Goal: Task Accomplishment & Management: Manage account settings

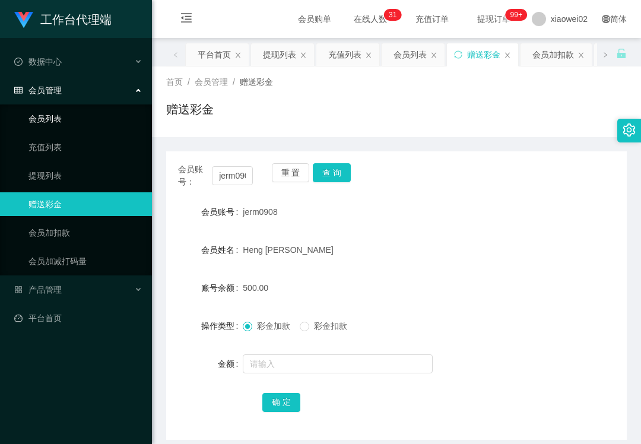
click at [50, 109] on link "会员列表" at bounding box center [85, 119] width 114 height 24
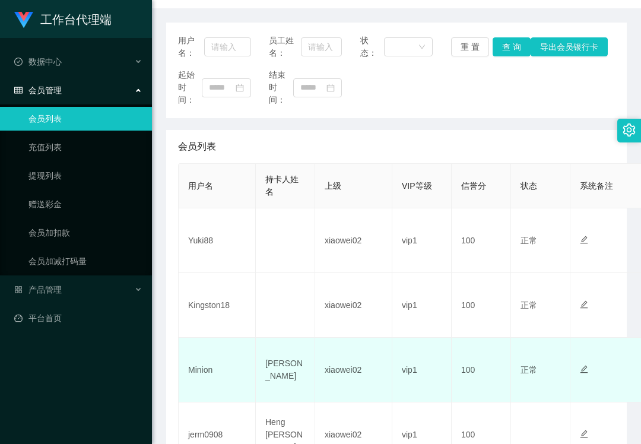
scroll to position [158, 0]
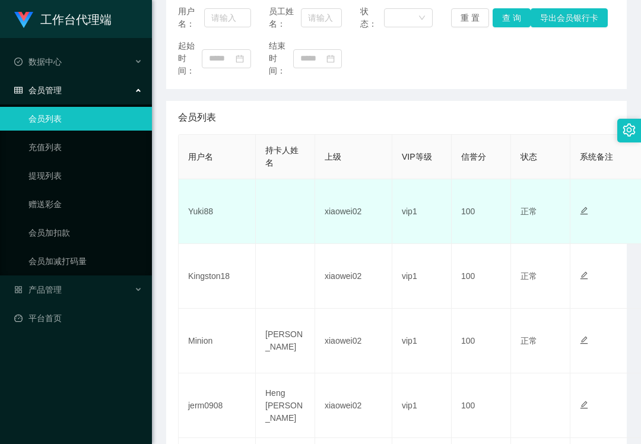
click at [195, 203] on td "Yuki88" at bounding box center [217, 211] width 77 height 65
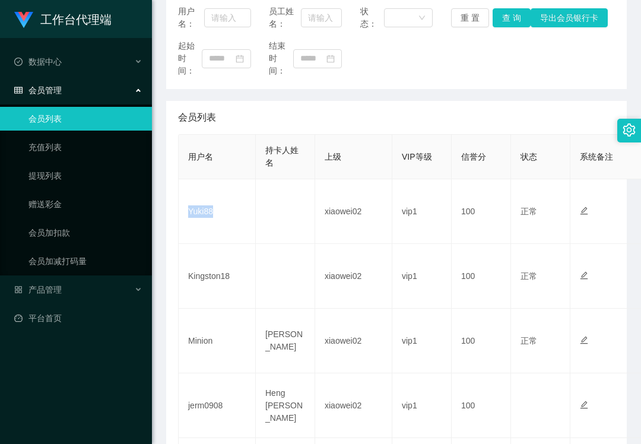
copy td "Yuki88"
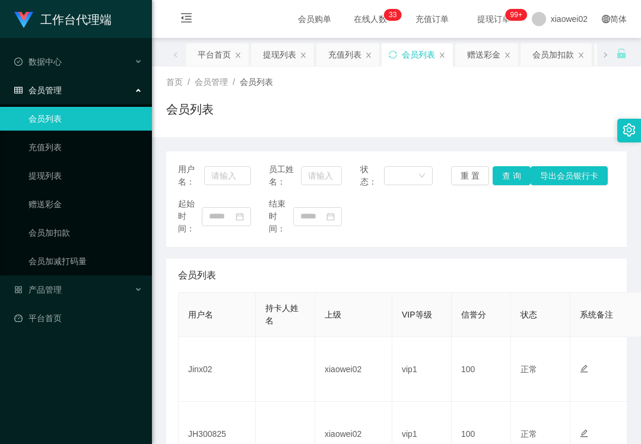
drag, startPoint x: 0, startPoint y: 0, endPoint x: 212, endPoint y: 416, distance: 467.1
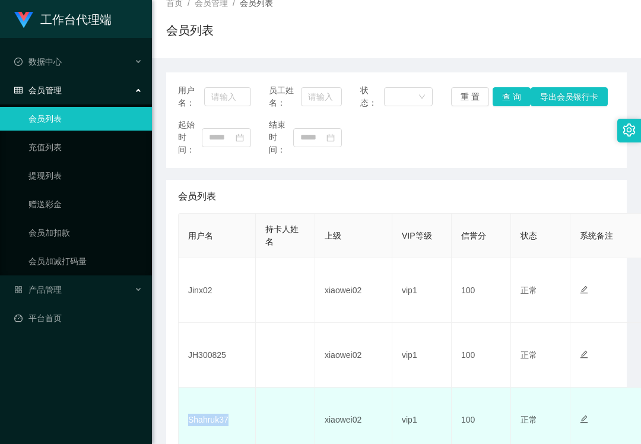
click at [212, 416] on td "Shahruk37" at bounding box center [217, 419] width 77 height 65
copy td "Shahruk37"
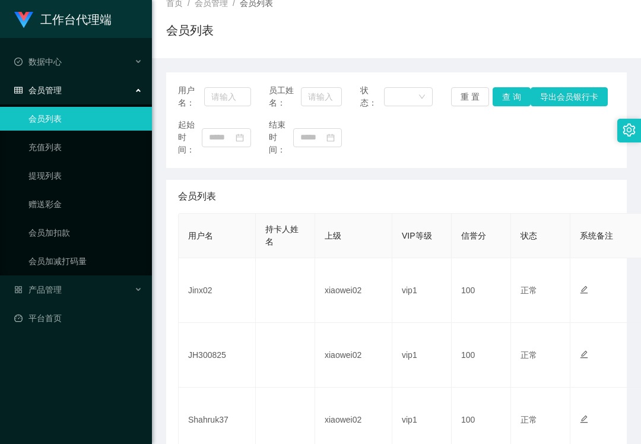
click at [63, 0] on div "工作台代理端" at bounding box center [76, 19] width 152 height 38
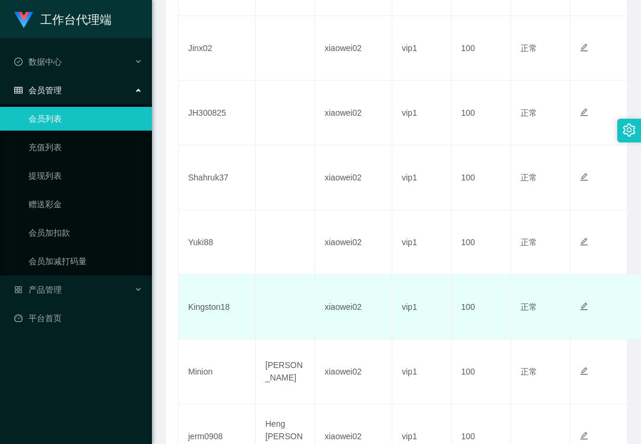
scroll to position [316, 0]
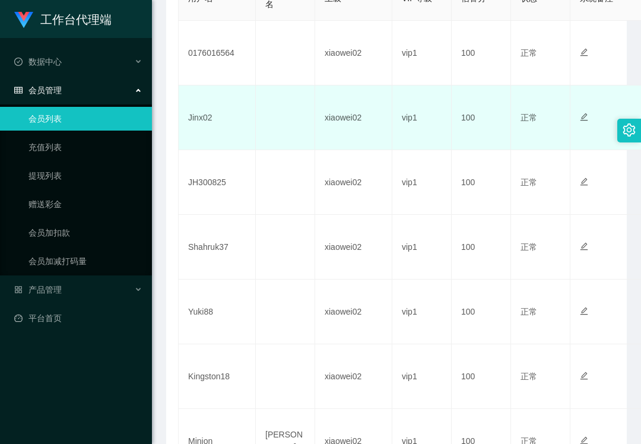
click at [198, 119] on td "Jinx02" at bounding box center [217, 117] width 77 height 65
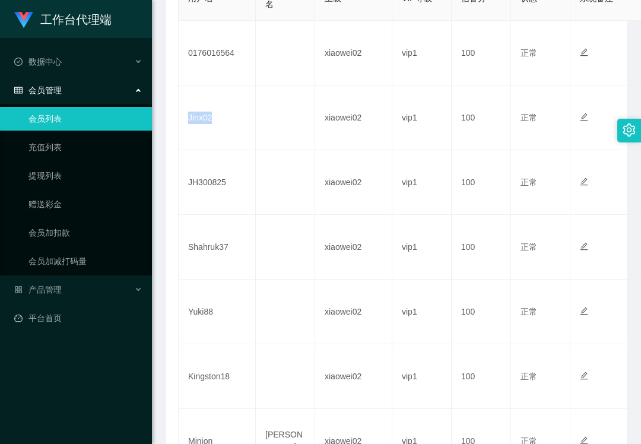
copy td "Jinx02"
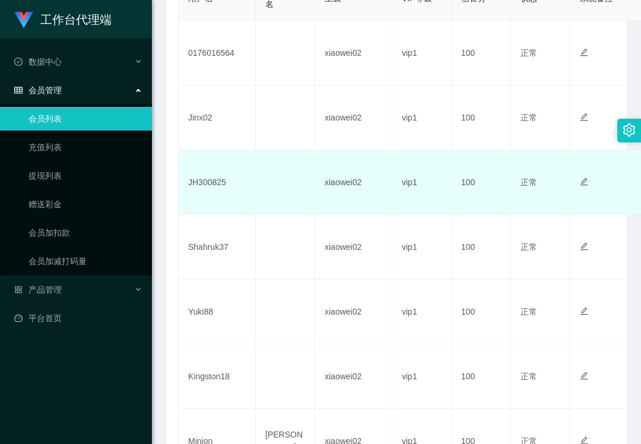
click at [199, 176] on td "JH300825" at bounding box center [217, 182] width 77 height 65
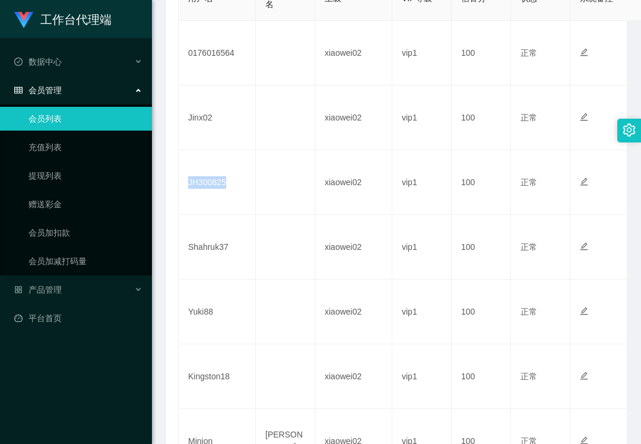
copy td "JH300825"
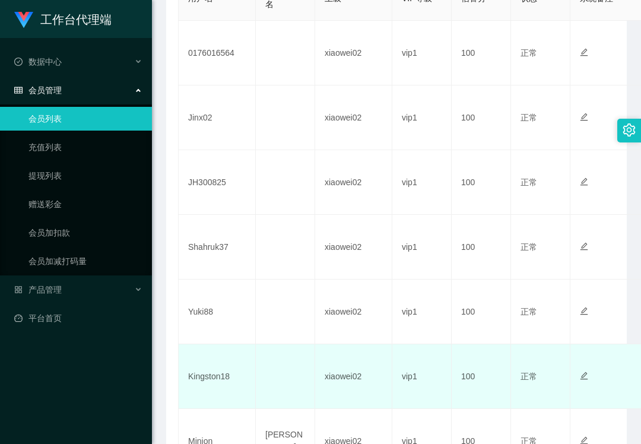
click at [202, 377] on td "Kingston18" at bounding box center [217, 376] width 77 height 65
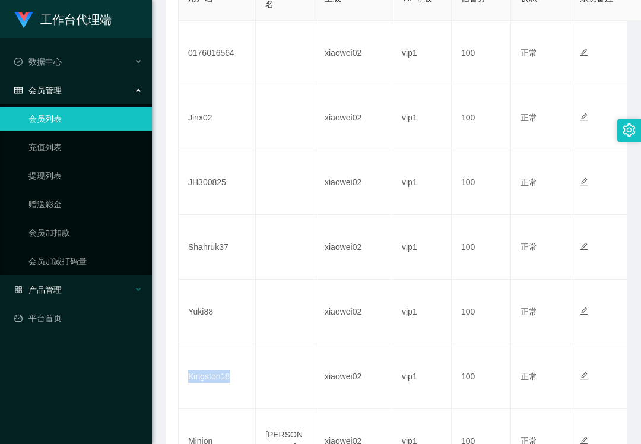
copy td "Kingston18"
click at [57, 285] on span "产品管理" at bounding box center [37, 289] width 47 height 9
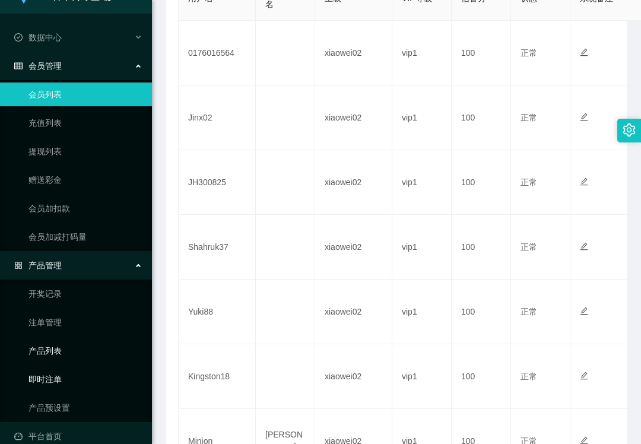
scroll to position [38, 0]
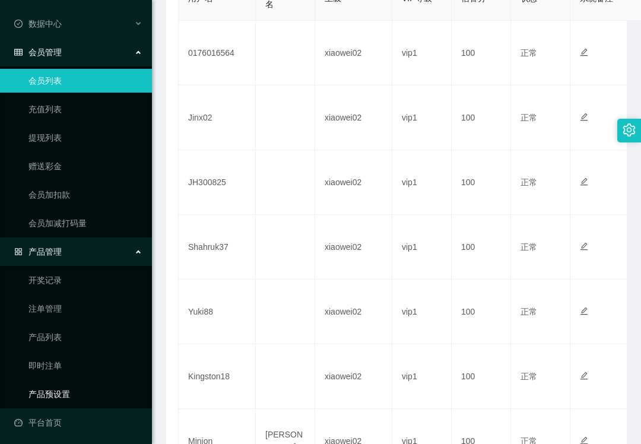
click at [69, 388] on link "产品预设置" at bounding box center [85, 394] width 114 height 24
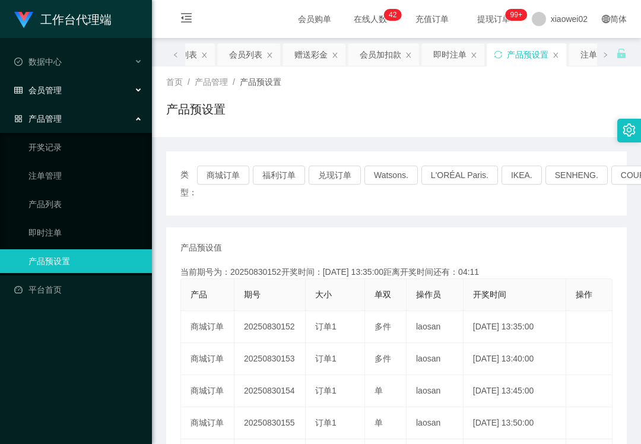
click at [85, 93] on div "会员管理" at bounding box center [76, 90] width 152 height 24
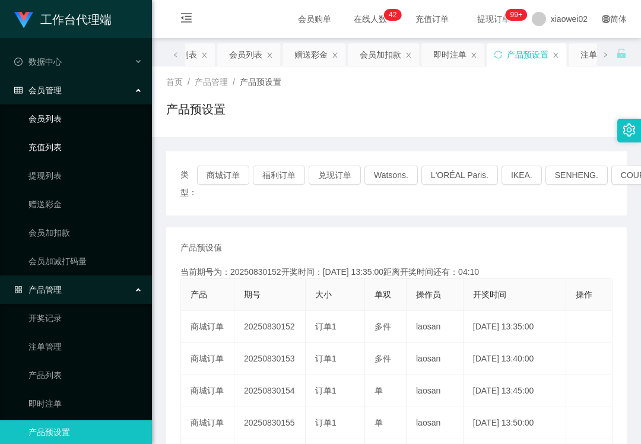
click at [74, 119] on link "会员列表" at bounding box center [85, 119] width 114 height 24
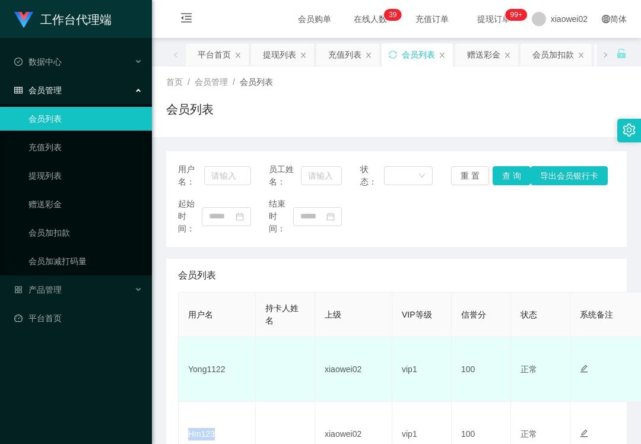
scroll to position [158, 0]
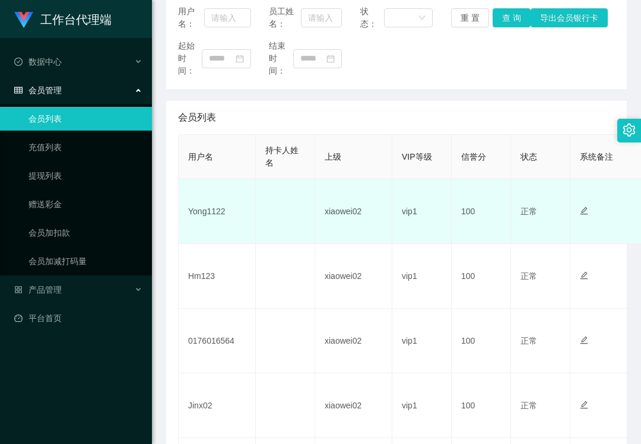
click at [207, 212] on td "Yong1122" at bounding box center [217, 211] width 77 height 65
copy td "Yong1122"
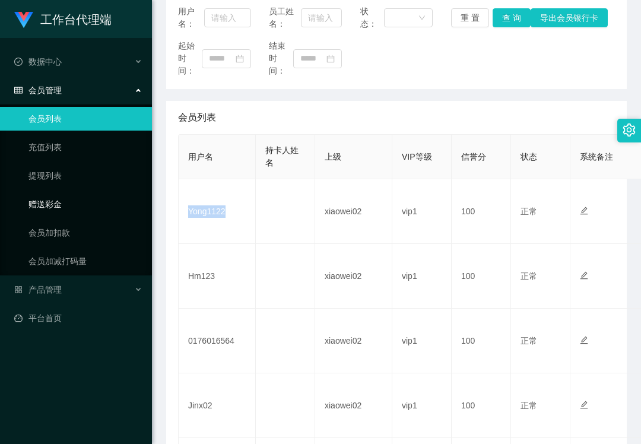
click at [69, 199] on link "赠送彩金" at bounding box center [85, 204] width 114 height 24
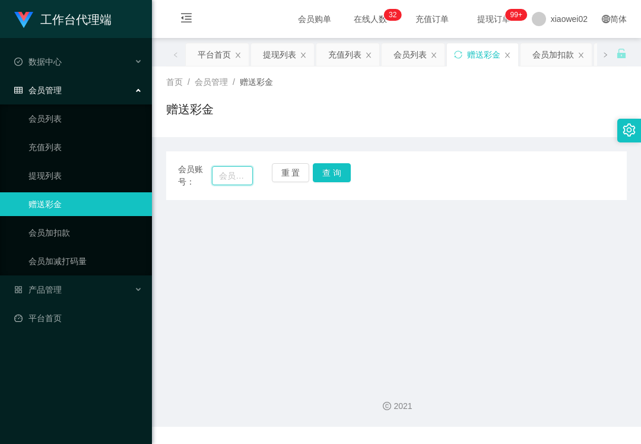
drag, startPoint x: 219, startPoint y: 177, endPoint x: 310, endPoint y: 183, distance: 90.4
click at [221, 177] on input "text" at bounding box center [232, 175] width 41 height 19
paste input "0176016564"
type input "0176016564"
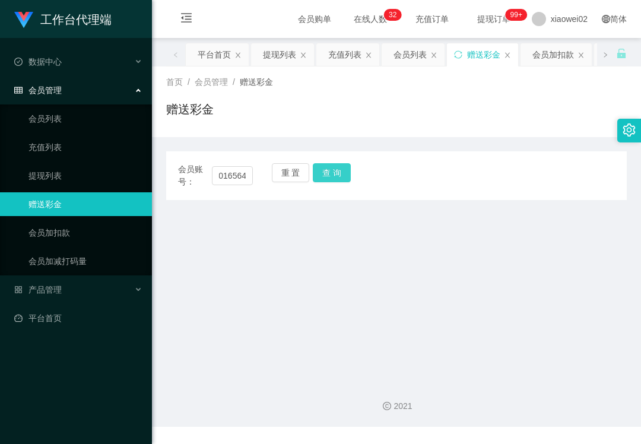
click at [343, 180] on button "查 询" at bounding box center [332, 172] width 38 height 19
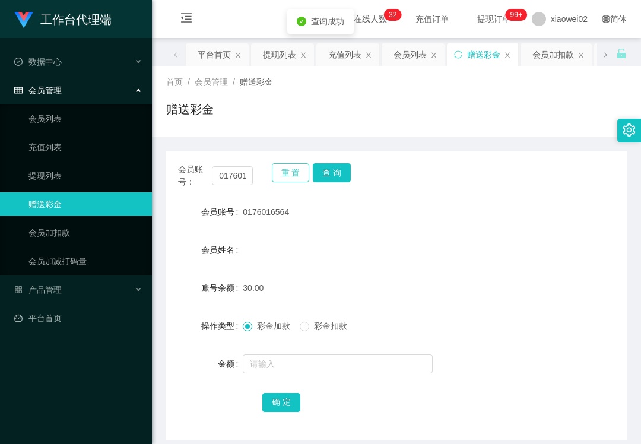
drag, startPoint x: 295, startPoint y: 181, endPoint x: 295, endPoint y: 171, distance: 10.1
click at [295, 181] on button "重 置" at bounding box center [291, 172] width 38 height 19
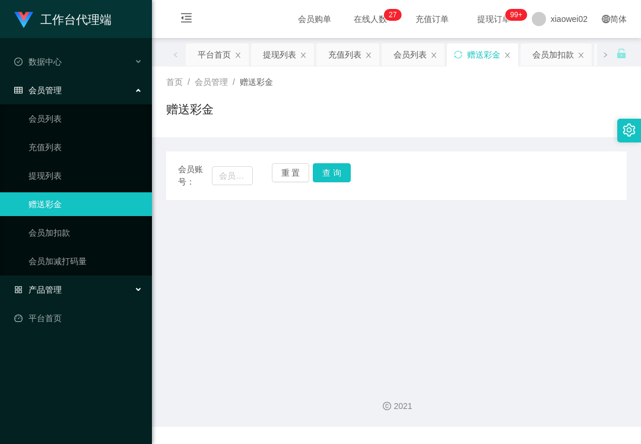
click at [74, 288] on div "产品管理" at bounding box center [76, 290] width 152 height 24
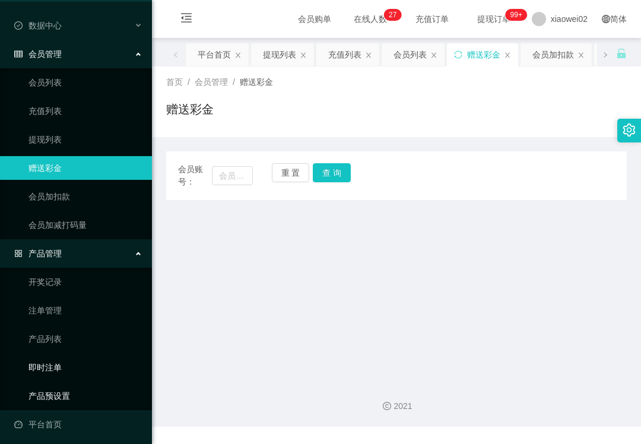
scroll to position [38, 0]
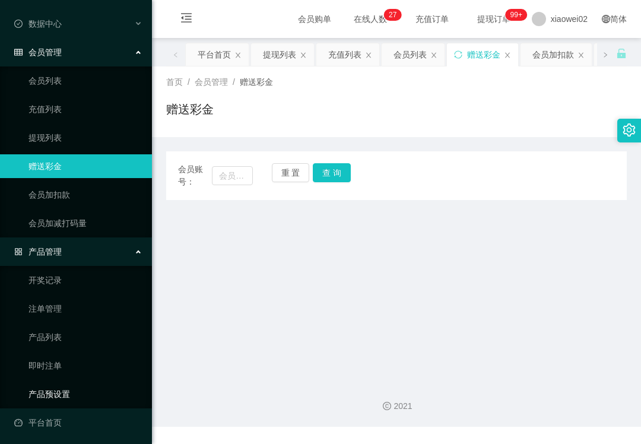
click at [84, 391] on link "产品预设置" at bounding box center [85, 394] width 114 height 24
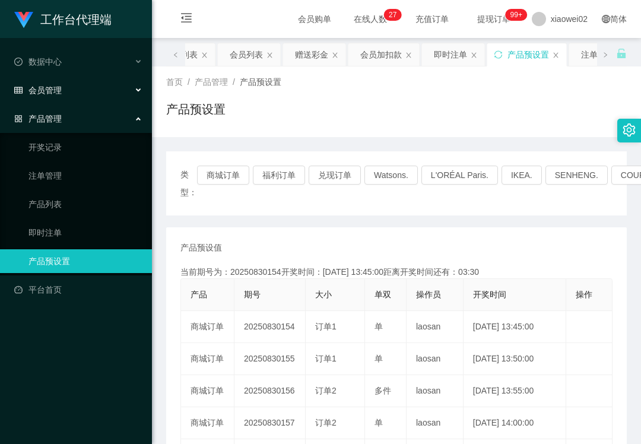
click at [76, 91] on div "会员管理" at bounding box center [76, 90] width 152 height 24
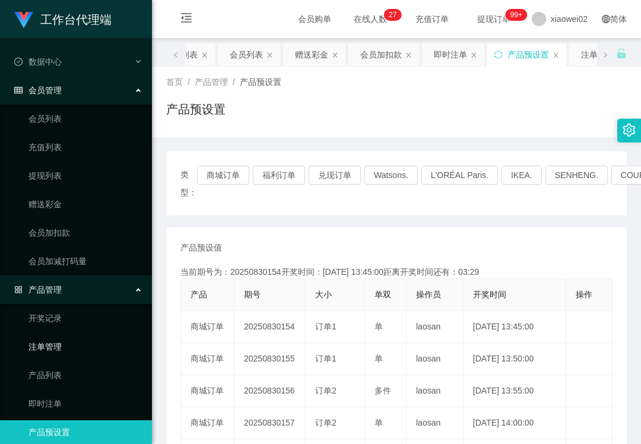
click at [62, 349] on link "注单管理" at bounding box center [85, 347] width 114 height 24
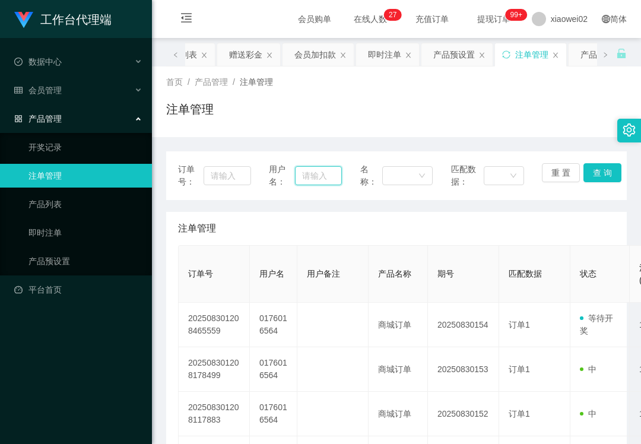
click at [319, 174] on input "text" at bounding box center [318, 175] width 46 height 19
paste input "Kingston18"
type input "Kingston18"
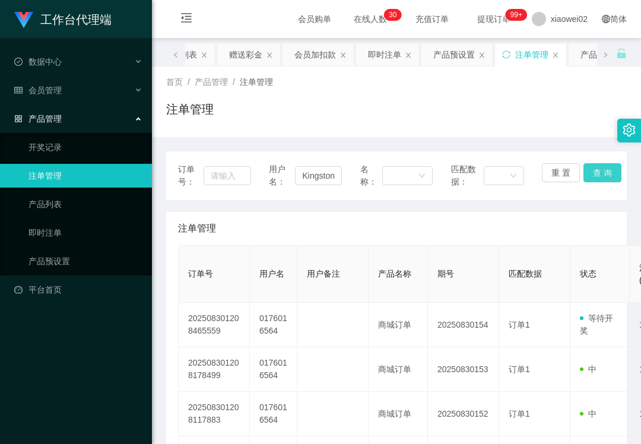
click at [591, 174] on button "查 询" at bounding box center [602, 172] width 38 height 19
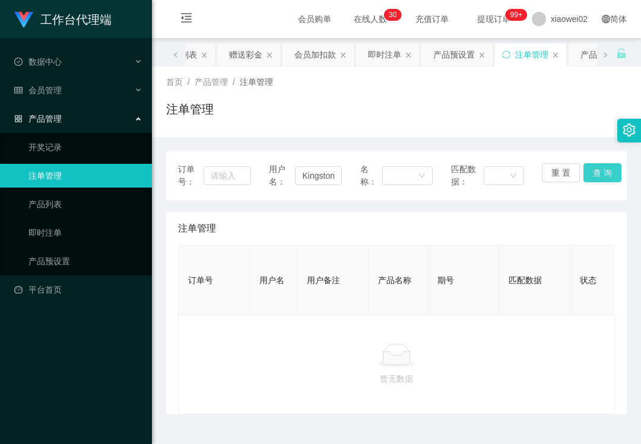
click at [589, 176] on button "查 询" at bounding box center [602, 172] width 38 height 19
click at [589, 176] on div "重 置 查 询" at bounding box center [577, 175] width 73 height 25
drag, startPoint x: 589, startPoint y: 176, endPoint x: 547, endPoint y: 168, distance: 42.8
click at [590, 176] on button "查 询" at bounding box center [602, 172] width 38 height 19
click at [548, 167] on button "重 置" at bounding box center [560, 172] width 38 height 19
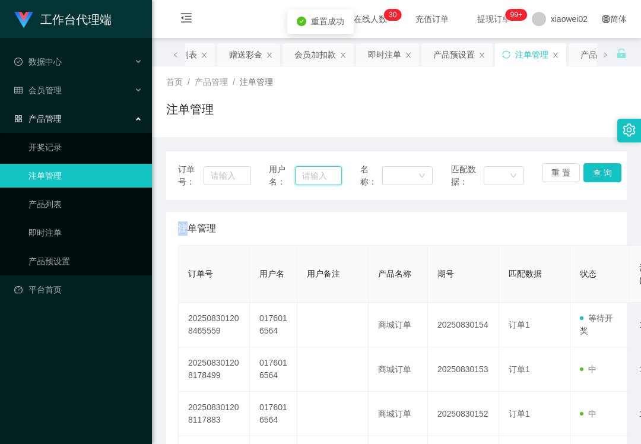
click at [306, 174] on input "text" at bounding box center [318, 175] width 46 height 19
click at [102, 84] on div "会员管理" at bounding box center [76, 90] width 152 height 24
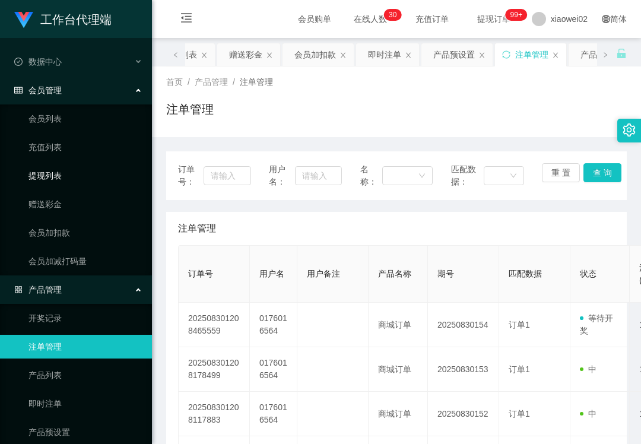
click at [77, 171] on link "提现列表" at bounding box center [85, 176] width 114 height 24
click at [65, 200] on link "赠送彩金" at bounding box center [85, 204] width 114 height 24
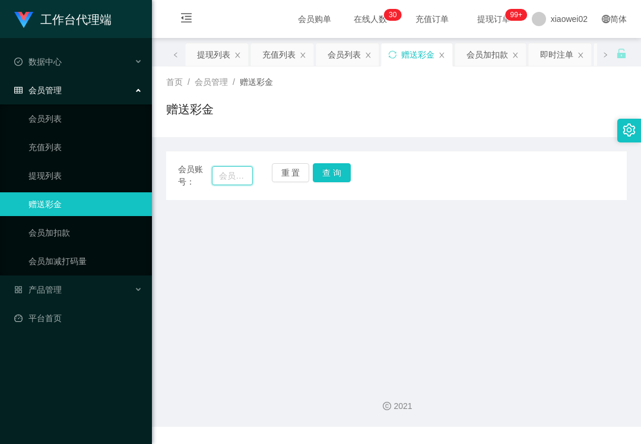
click at [242, 176] on input "text" at bounding box center [232, 175] width 41 height 19
paste input "Kingston18"
type input "Kingston18"
click at [314, 179] on button "查 询" at bounding box center [332, 172] width 38 height 19
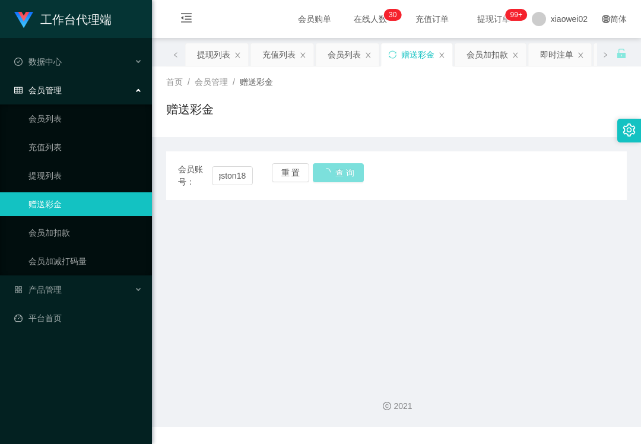
scroll to position [0, 0]
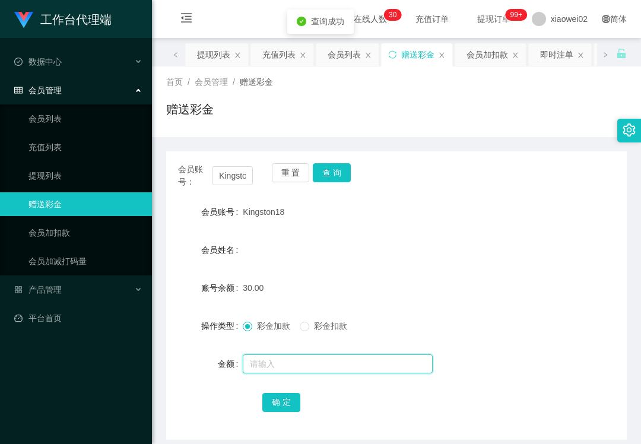
click at [290, 358] on input "text" at bounding box center [338, 363] width 190 height 19
click at [364, 242] on div "会员姓名" at bounding box center [396, 250] width 460 height 24
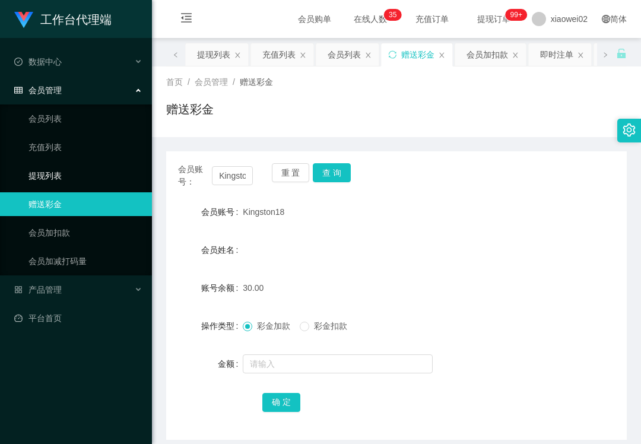
drag, startPoint x: 65, startPoint y: 179, endPoint x: 71, endPoint y: 128, distance: 50.8
click at [65, 179] on link "提现列表" at bounding box center [85, 176] width 114 height 24
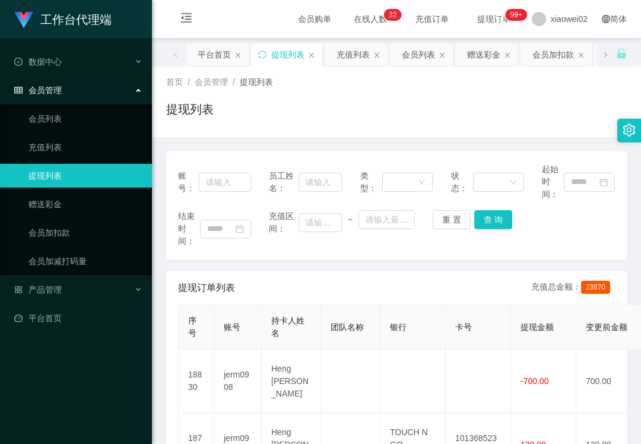
click at [428, 120] on div "提现列表" at bounding box center [396, 113] width 460 height 27
drag, startPoint x: 65, startPoint y: 200, endPoint x: 106, endPoint y: 205, distance: 41.2
click at [65, 200] on link "赠送彩金" at bounding box center [85, 204] width 114 height 24
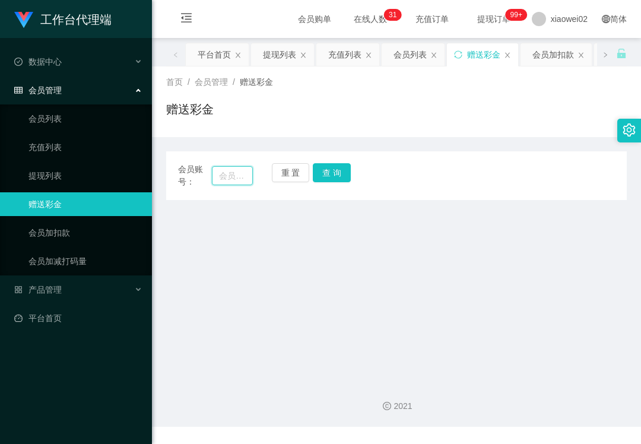
drag, startPoint x: 218, startPoint y: 168, endPoint x: 256, endPoint y: 173, distance: 38.3
click at [219, 168] on input "text" at bounding box center [232, 175] width 41 height 19
paste input "0176016564"
type input "0176016564"
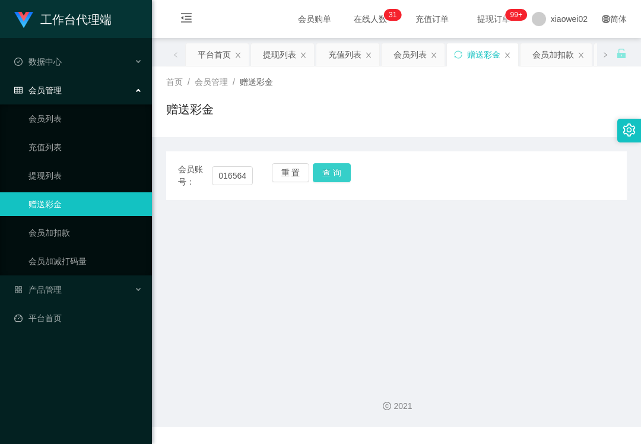
click at [325, 167] on button "查 询" at bounding box center [332, 172] width 38 height 19
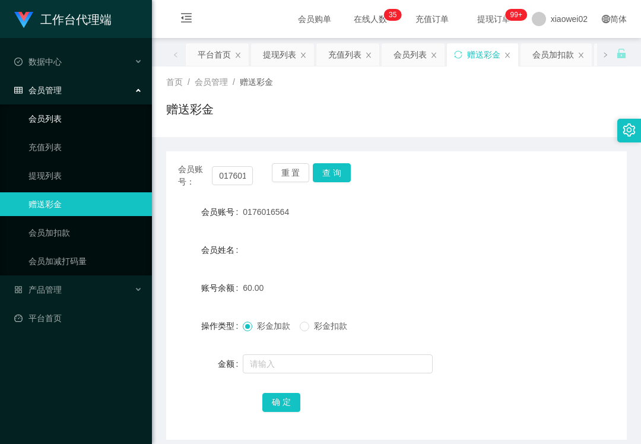
click at [87, 115] on link "会员列表" at bounding box center [85, 119] width 114 height 24
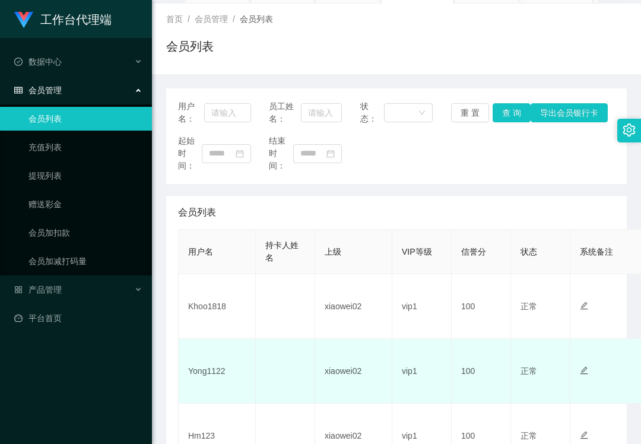
scroll to position [158, 0]
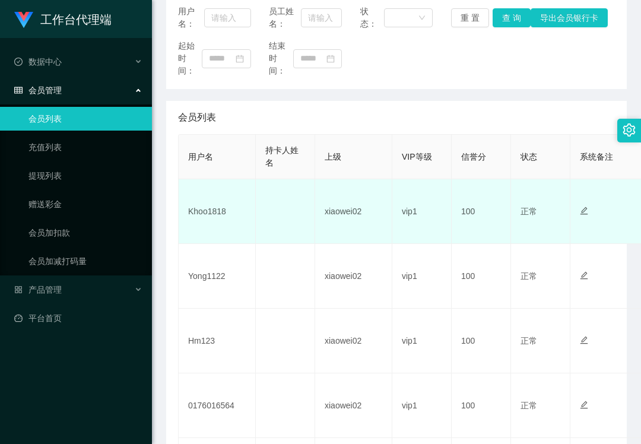
click at [211, 214] on td "Khoo1818" at bounding box center [217, 211] width 77 height 65
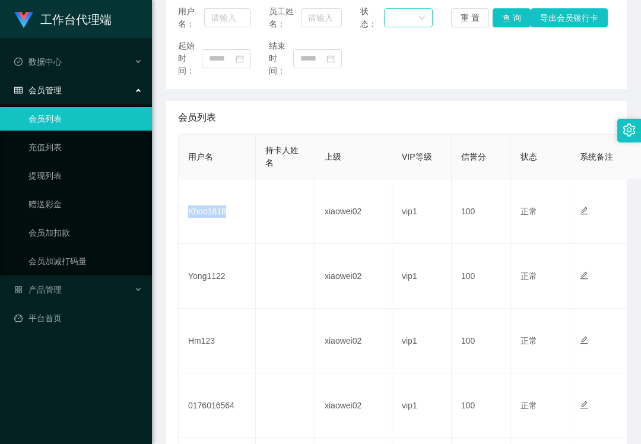
copy td "Khoo1818"
click at [329, 110] on div "会员列表" at bounding box center [396, 117] width 437 height 33
click at [53, 285] on span "产品管理" at bounding box center [37, 289] width 47 height 9
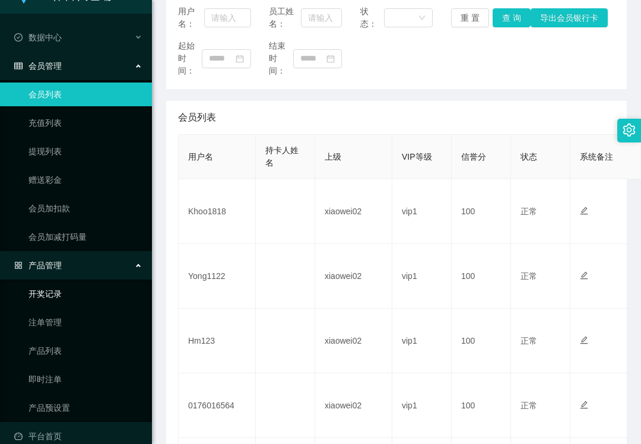
scroll to position [38, 0]
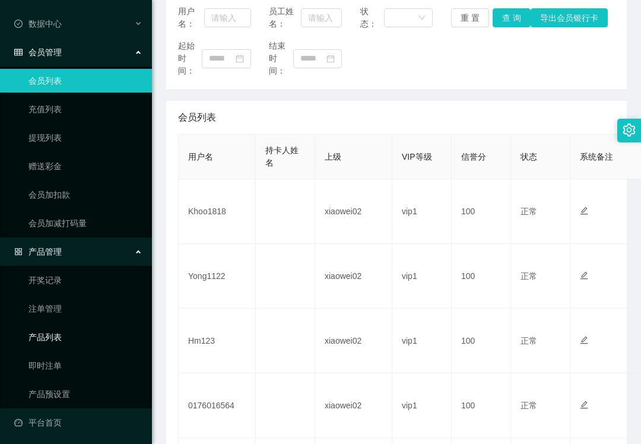
click at [50, 325] on link "产品列表" at bounding box center [85, 337] width 114 height 24
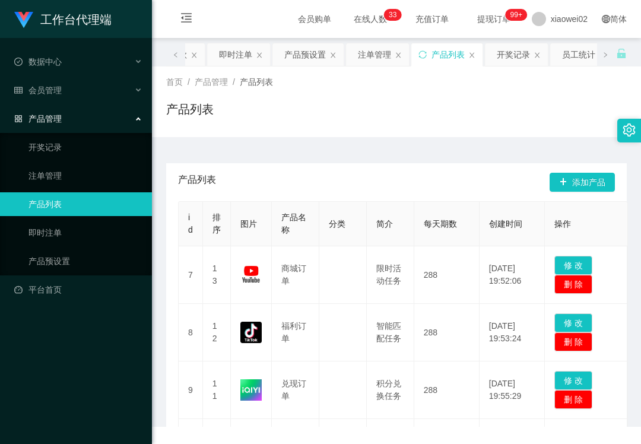
click at [65, 307] on ul "数据中心 会员管理 会员列表 充值列表 提现列表 赠送彩金 会员加扣款 会员加减打码量 产品管理 开奖记录 注单管理 产品列表 即时注单 产品预设置 平台首页" at bounding box center [76, 175] width 152 height 275
drag, startPoint x: 68, startPoint y: 186, endPoint x: 70, endPoint y: 178, distance: 8.1
click at [68, 186] on ul "开奖记录 注单管理 产品列表 即时注单 产品预设置" at bounding box center [76, 204] width 152 height 142
click at [72, 167] on link "注单管理" at bounding box center [85, 176] width 114 height 24
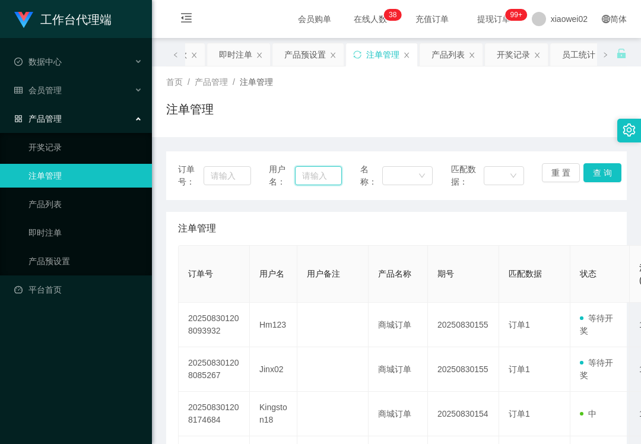
click at [304, 177] on input "text" at bounding box center [318, 175] width 46 height 19
paste input "Hm123"
type input "Hm123"
click at [585, 170] on button "查 询" at bounding box center [602, 172] width 38 height 19
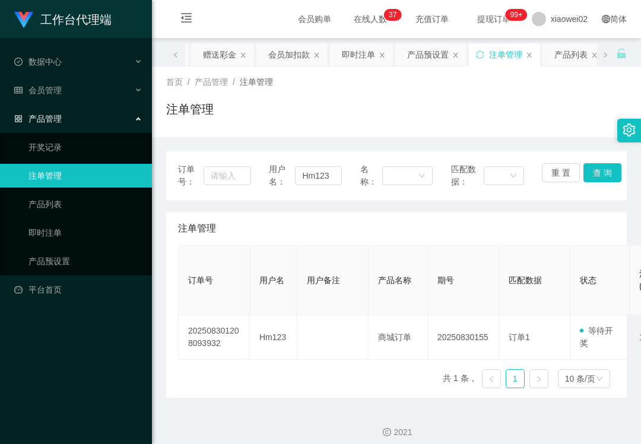
drag, startPoint x: 29, startPoint y: 423, endPoint x: 29, endPoint y: 406, distance: 17.2
click at [29, 423] on div "工作台代理端 数据中心 会员管理 会员列表 充值列表 提现列表 赠送彩金 会员加扣款 会员加减打码量 产品管理 开奖记录 注单管理 产品列表 即时注单 产品预…" at bounding box center [76, 222] width 152 height 444
click at [74, 250] on link "产品预设置" at bounding box center [85, 261] width 114 height 24
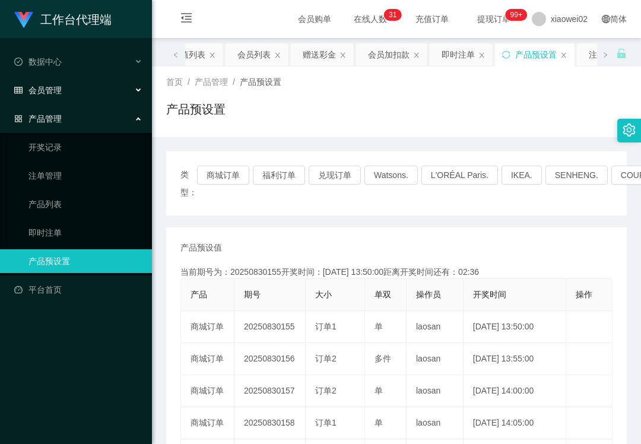
drag, startPoint x: 84, startPoint y: 79, endPoint x: 91, endPoint y: 96, distance: 18.1
click at [84, 79] on div "会员管理" at bounding box center [76, 90] width 152 height 24
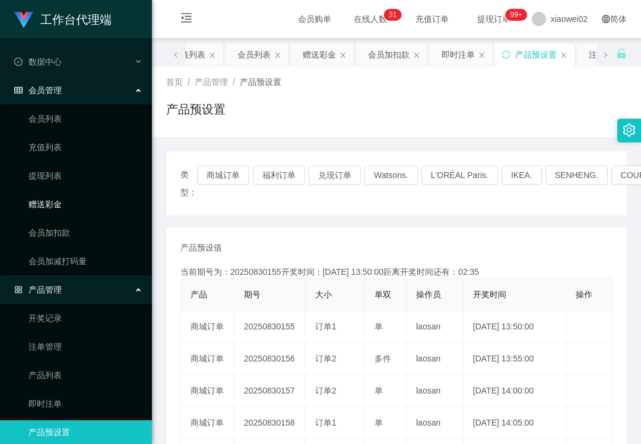
click at [77, 200] on link "赠送彩金" at bounding box center [85, 204] width 114 height 24
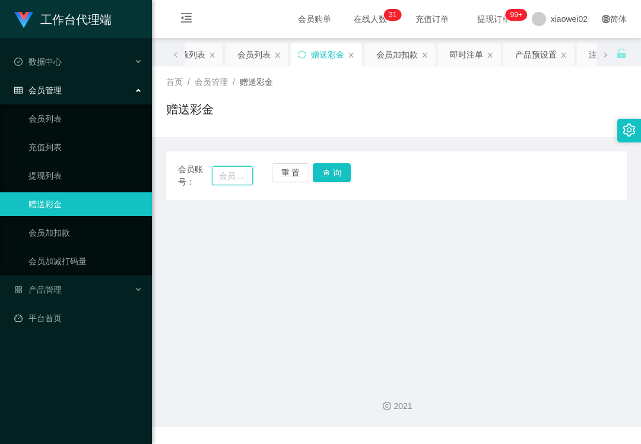
click at [232, 172] on input "text" at bounding box center [232, 175] width 41 height 19
paste input "0176016564"
type input "0176016564"
click at [318, 171] on button "查 询" at bounding box center [332, 172] width 38 height 19
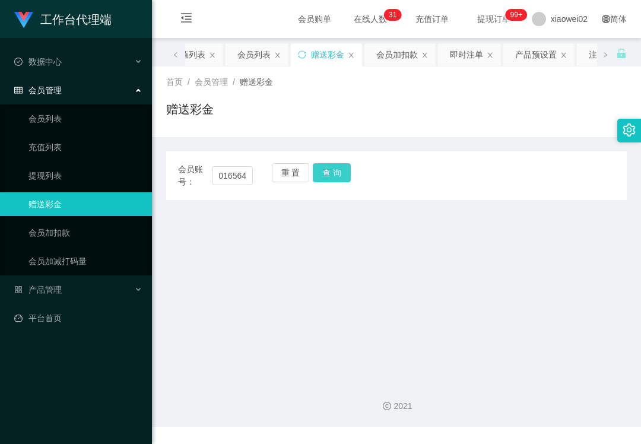
scroll to position [0, 0]
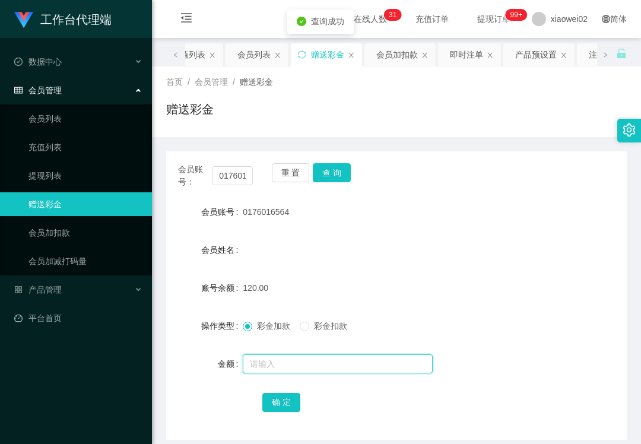
click at [276, 368] on input "text" at bounding box center [338, 363] width 190 height 19
click at [313, 323] on span "彩金扣款" at bounding box center [330, 325] width 43 height 9
click at [307, 362] on input "text" at bounding box center [338, 363] width 190 height 19
type input "60"
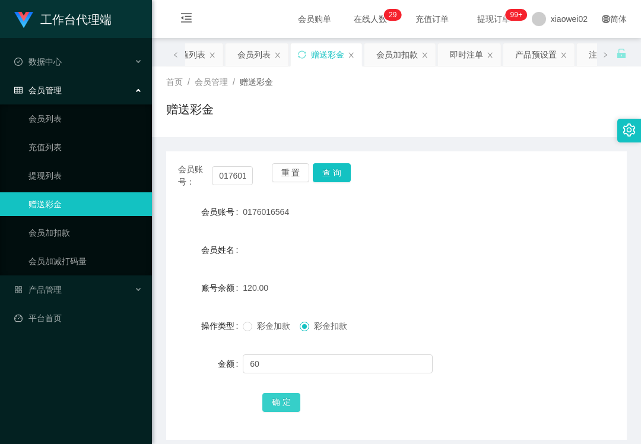
click at [269, 397] on button "确 定" at bounding box center [281, 402] width 38 height 19
click at [62, 166] on link "提现列表" at bounding box center [85, 176] width 114 height 24
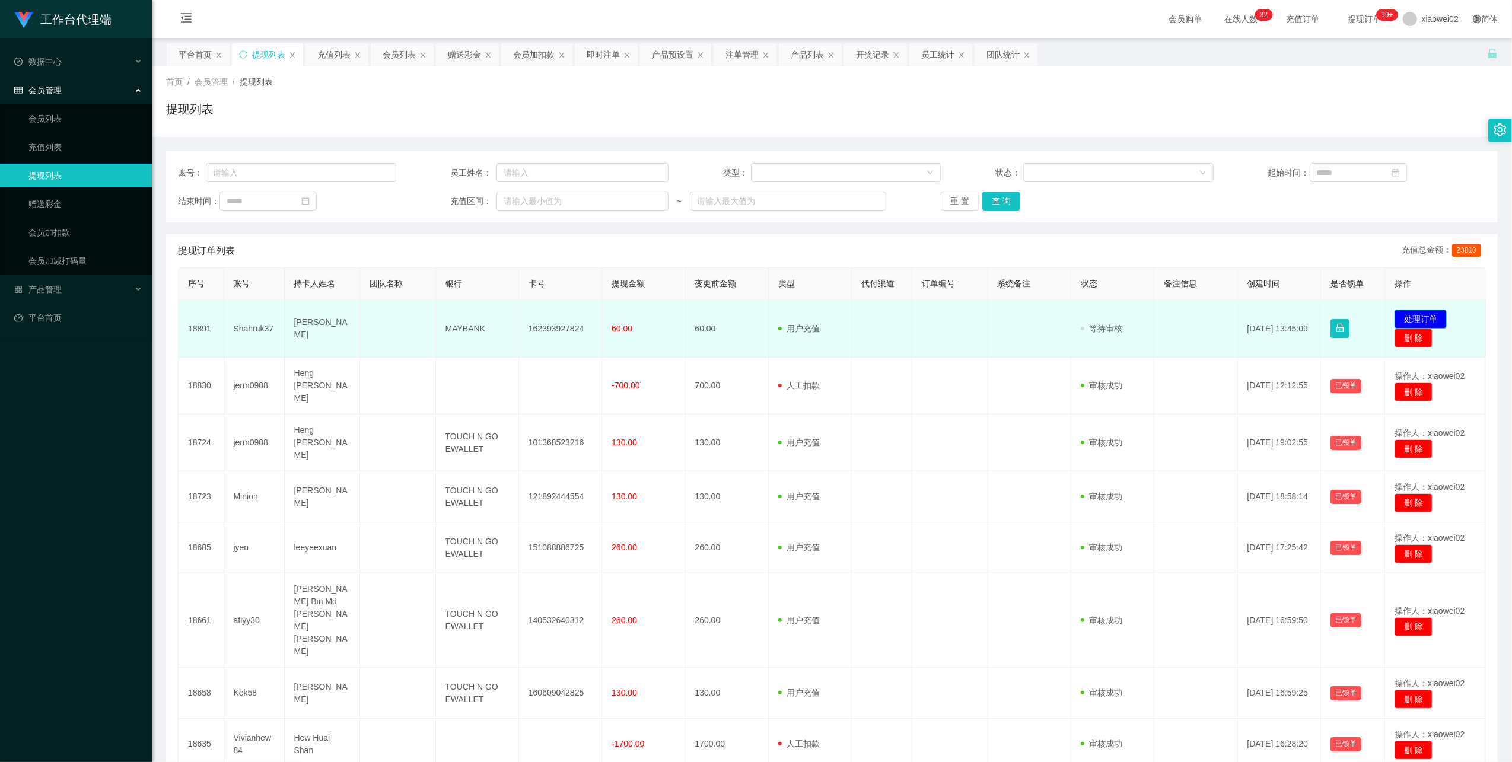
click at [1402, 323] on button "处理订单" at bounding box center [1420, 319] width 52 height 19
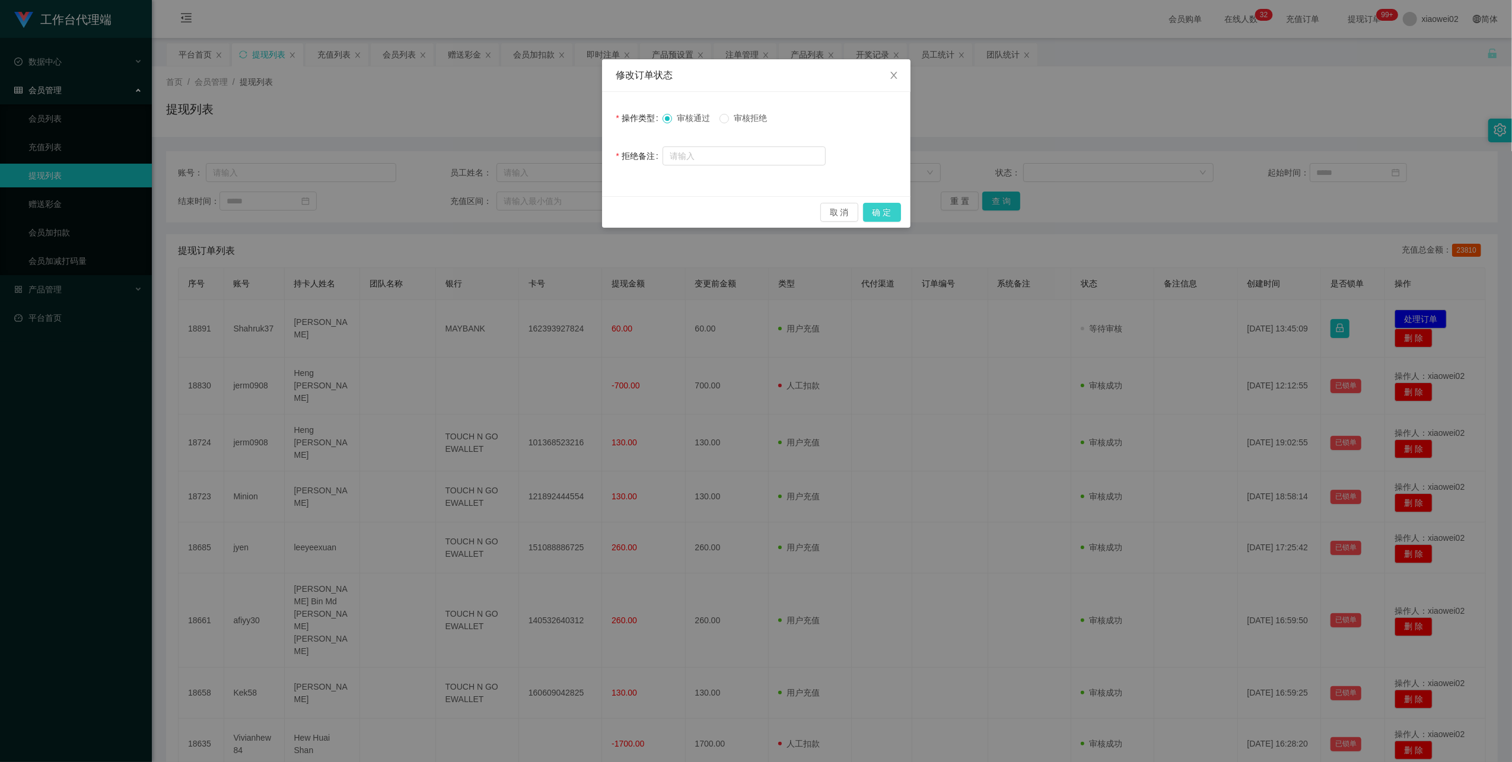
click at [887, 209] on button "确 定" at bounding box center [882, 212] width 38 height 19
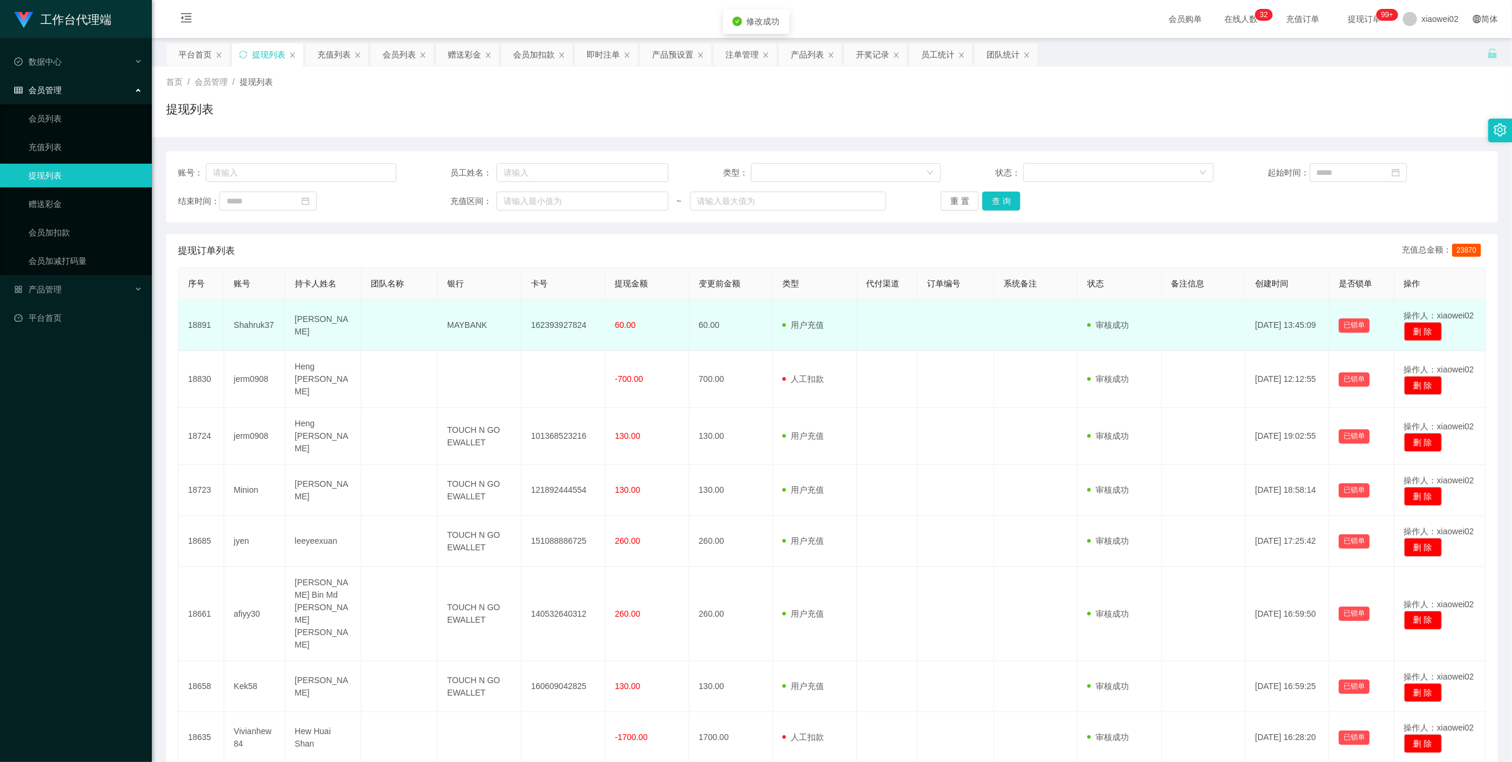
click at [532, 331] on td "162393927824" at bounding box center [563, 325] width 84 height 51
copy td "162393927824"
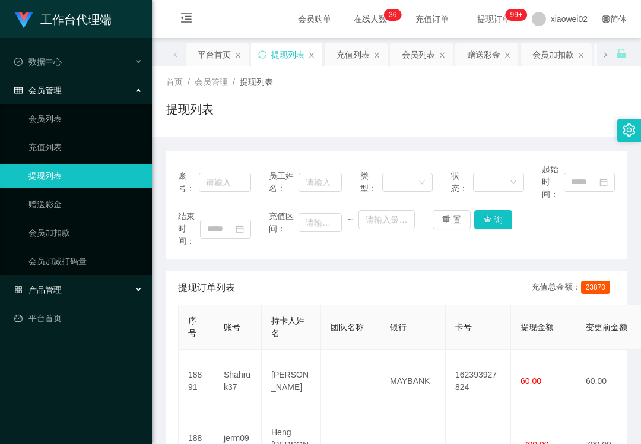
click at [72, 282] on div "产品管理" at bounding box center [76, 290] width 152 height 24
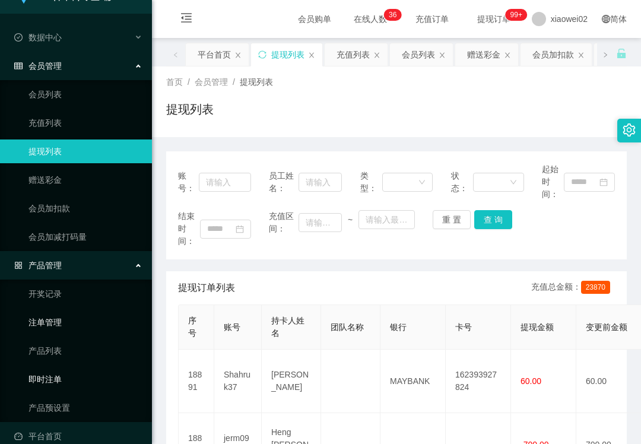
scroll to position [38, 0]
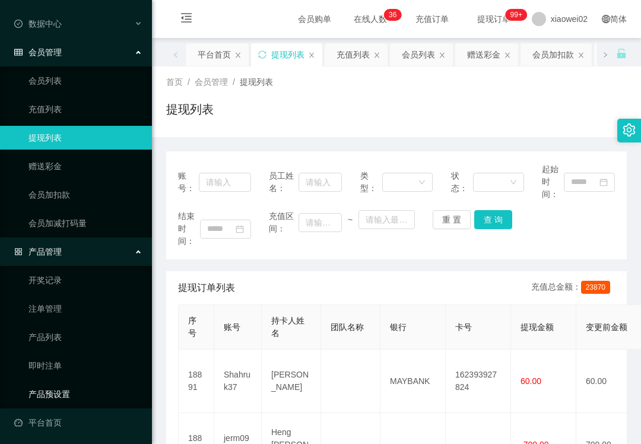
drag, startPoint x: 64, startPoint y: 390, endPoint x: 46, endPoint y: 131, distance: 259.8
click at [66, 390] on link "产品预设置" at bounding box center [85, 394] width 114 height 24
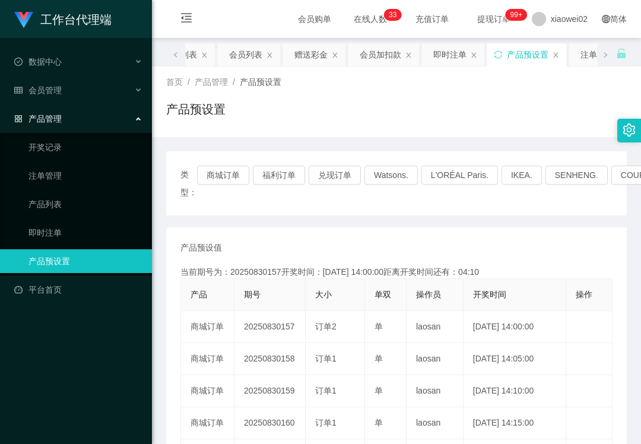
scroll to position [158, 0]
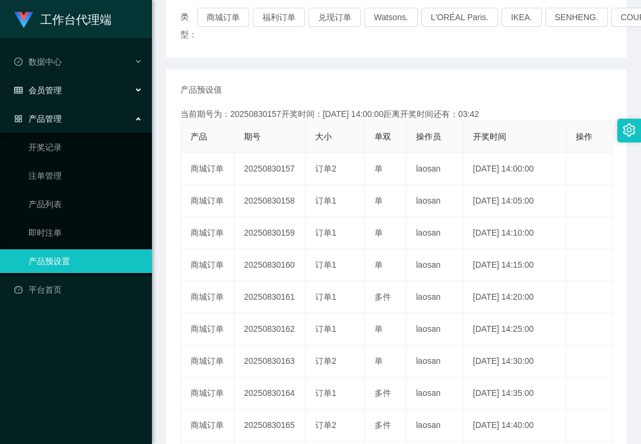
click at [62, 96] on div "会员管理" at bounding box center [76, 90] width 152 height 24
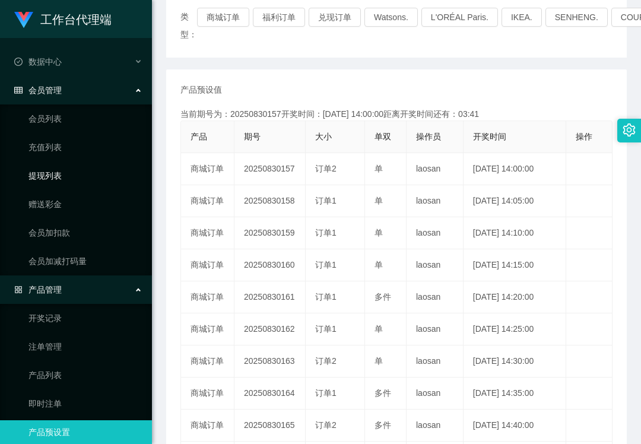
click at [74, 178] on link "提现列表" at bounding box center [85, 176] width 114 height 24
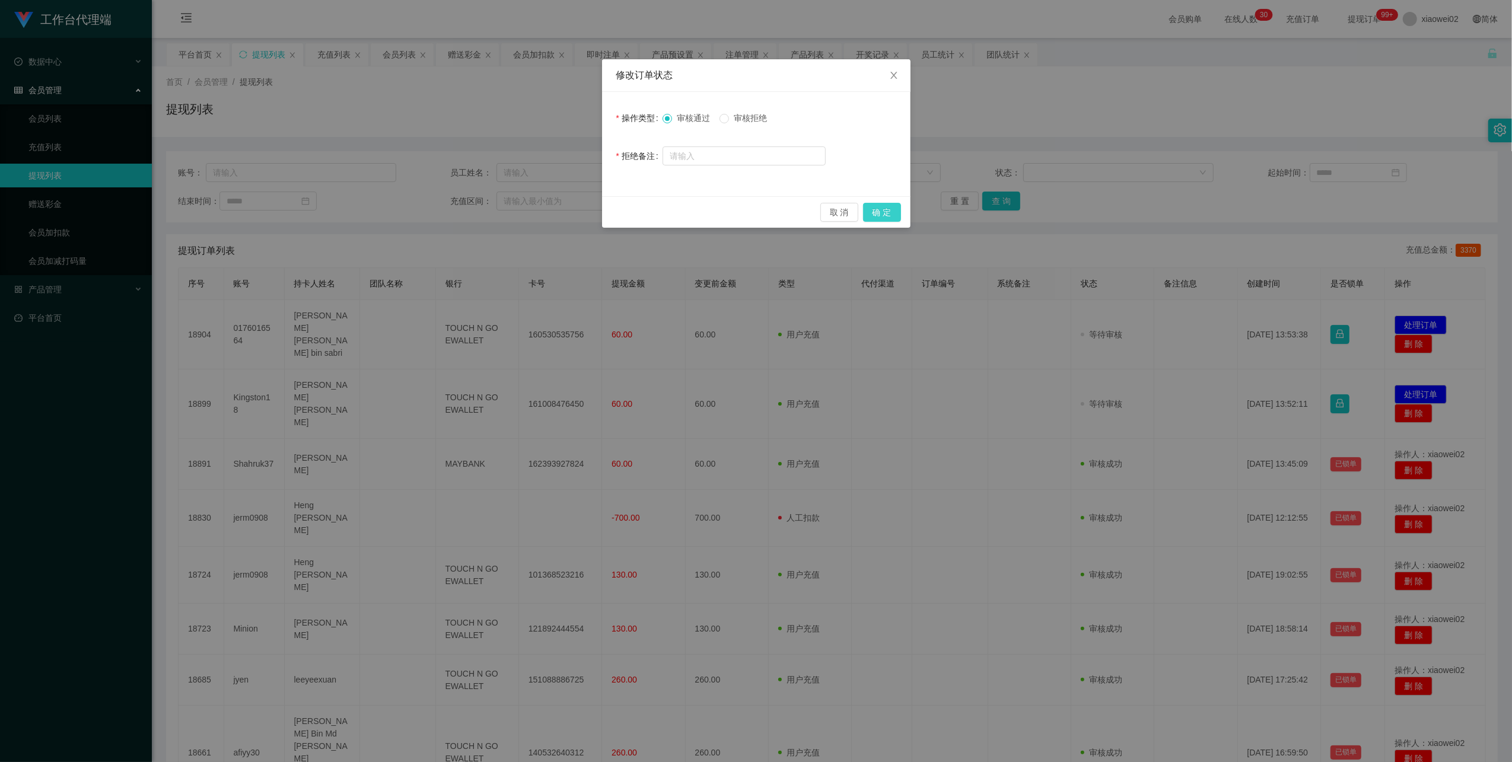
drag, startPoint x: 874, startPoint y: 204, endPoint x: 1047, endPoint y: 210, distance: 173.3
click at [874, 205] on button "确 定" at bounding box center [882, 212] width 38 height 19
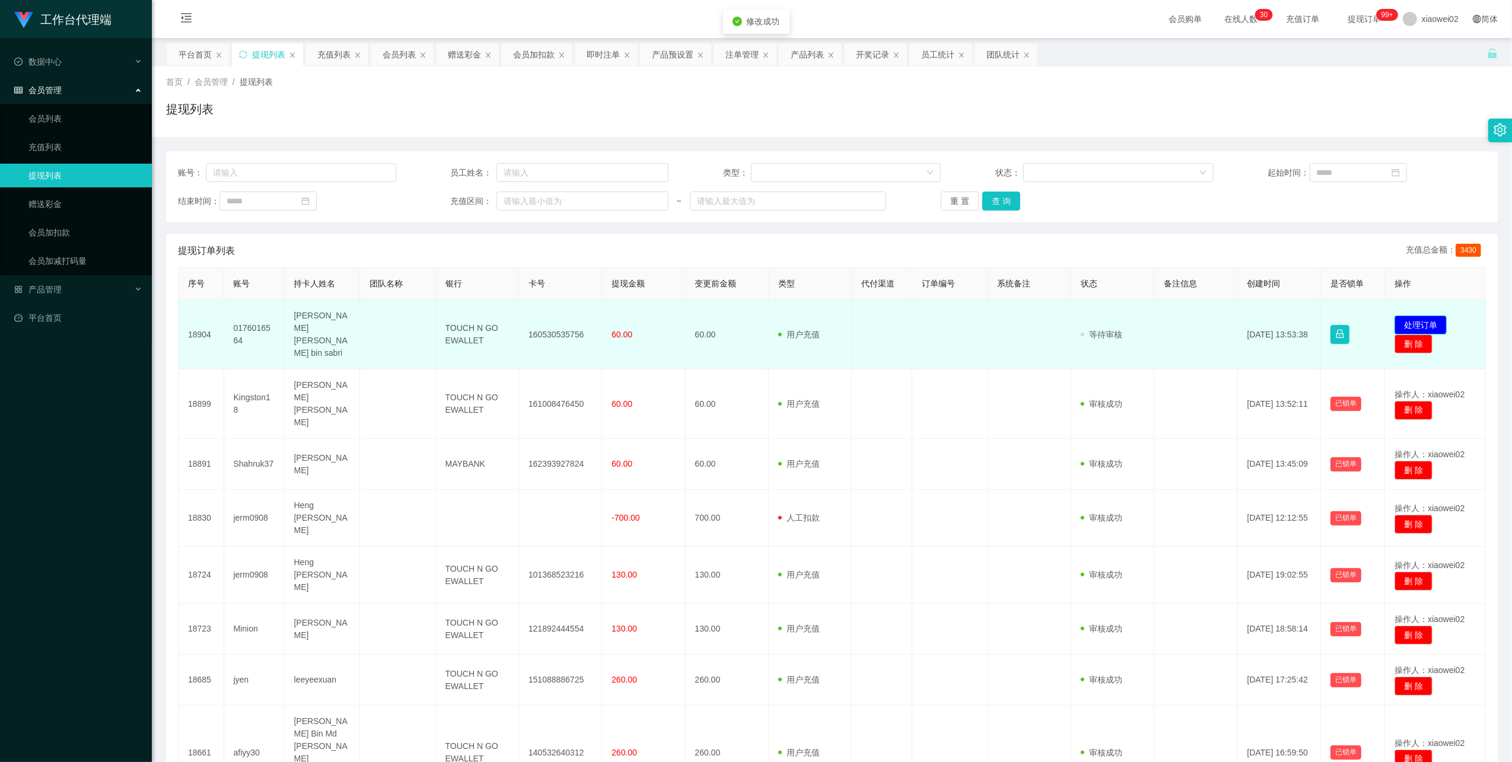
click at [1401, 317] on button "处理订单" at bounding box center [1420, 325] width 52 height 19
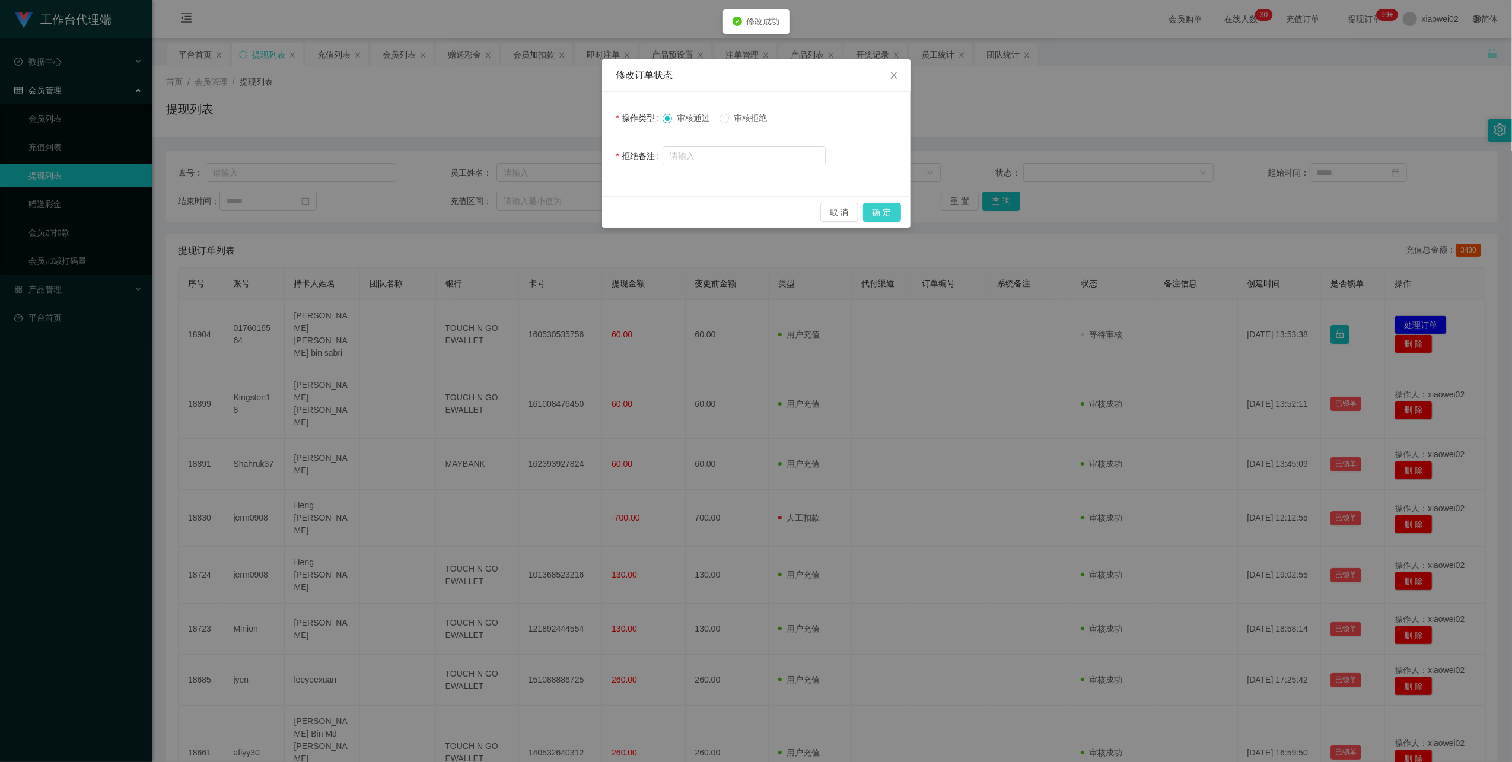
click at [883, 211] on button "确 定" at bounding box center [882, 212] width 38 height 19
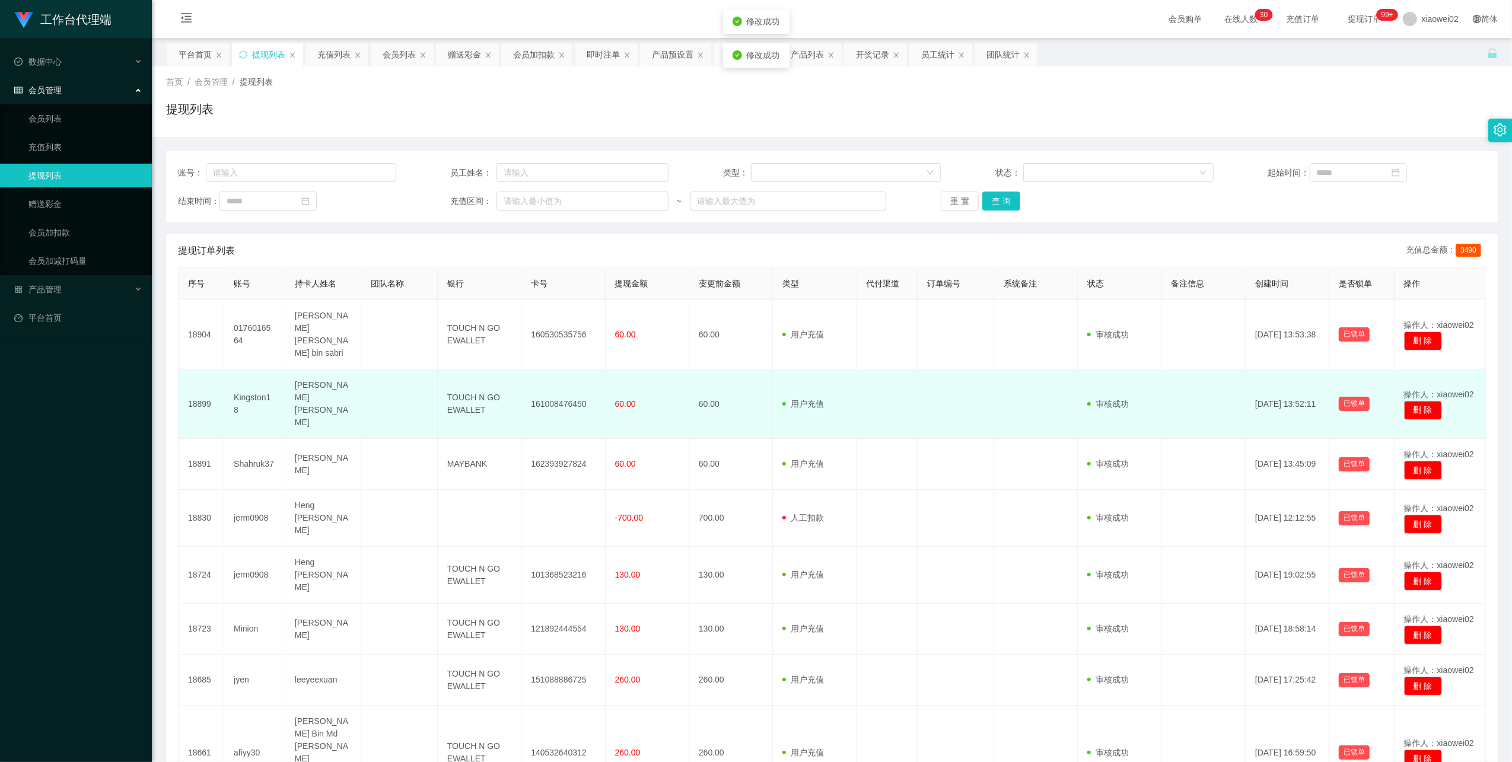
click at [556, 383] on td "161008476450" at bounding box center [563, 403] width 84 height 69
click at [556, 382] on td "161008476450" at bounding box center [563, 403] width 84 height 69
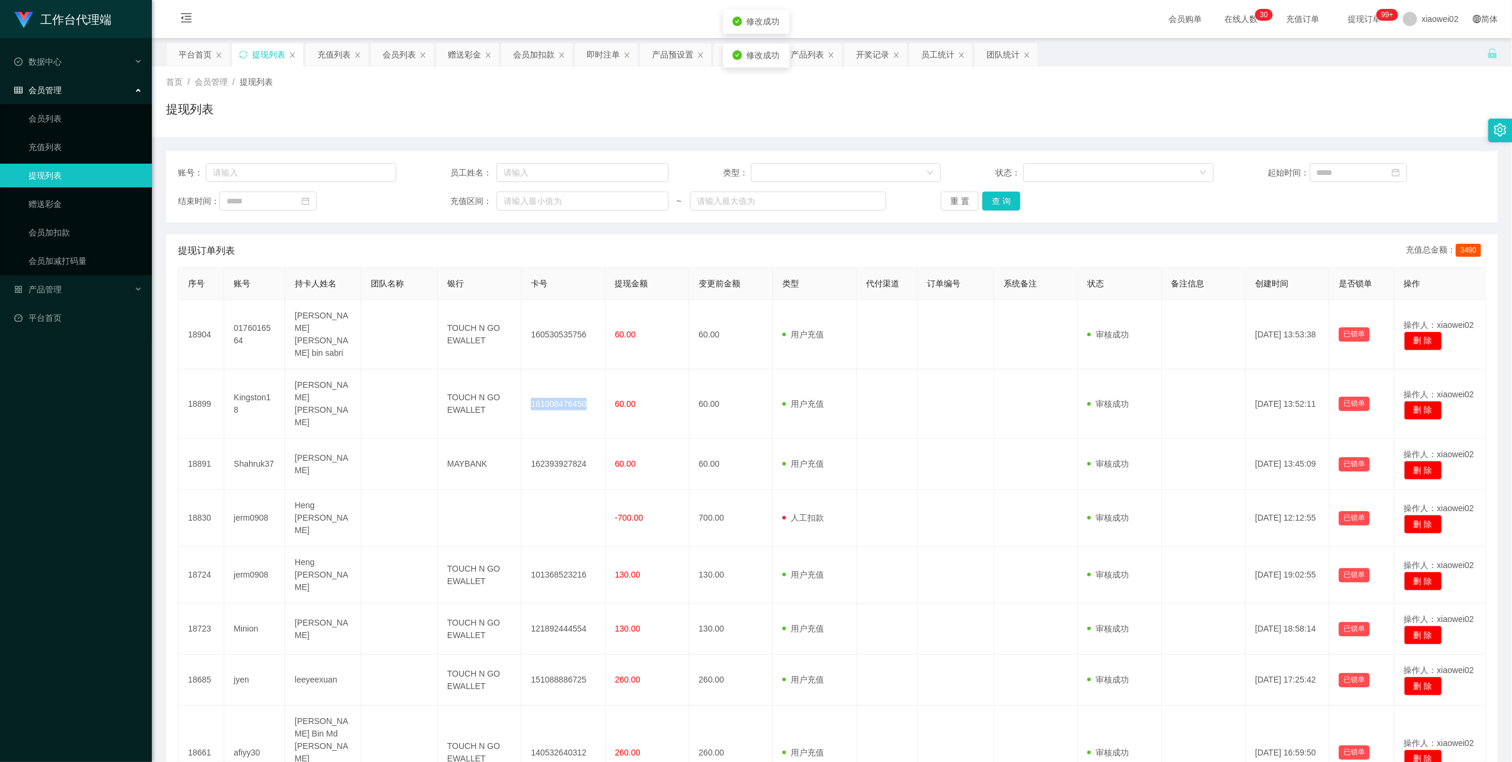
copy td "161008476450"
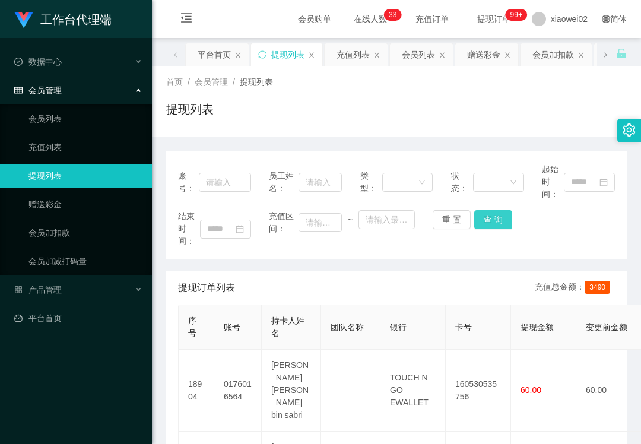
click at [474, 225] on button "查 询" at bounding box center [493, 219] width 38 height 19
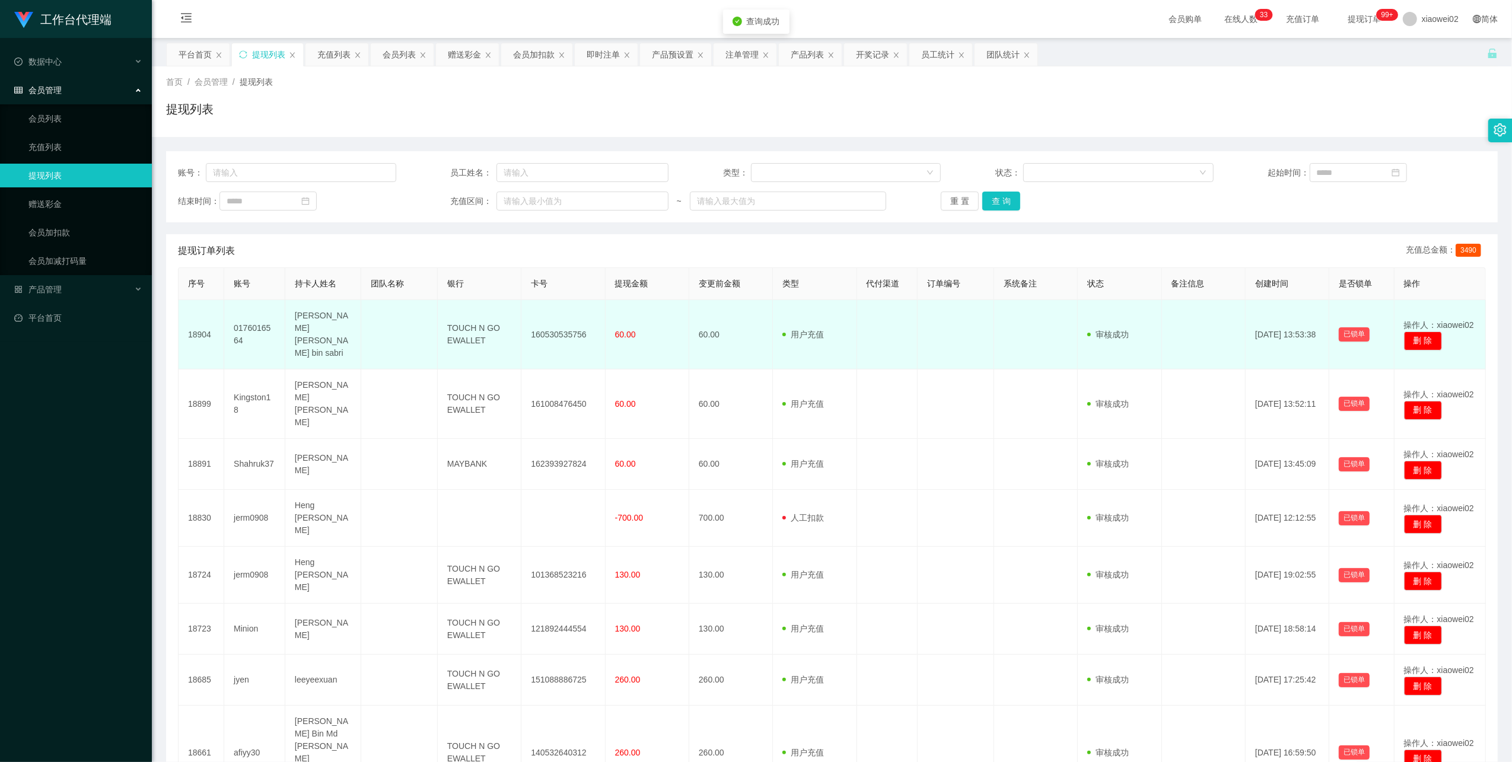
click at [565, 326] on td "160530535756" at bounding box center [563, 334] width 84 height 69
copy td "160530535756"
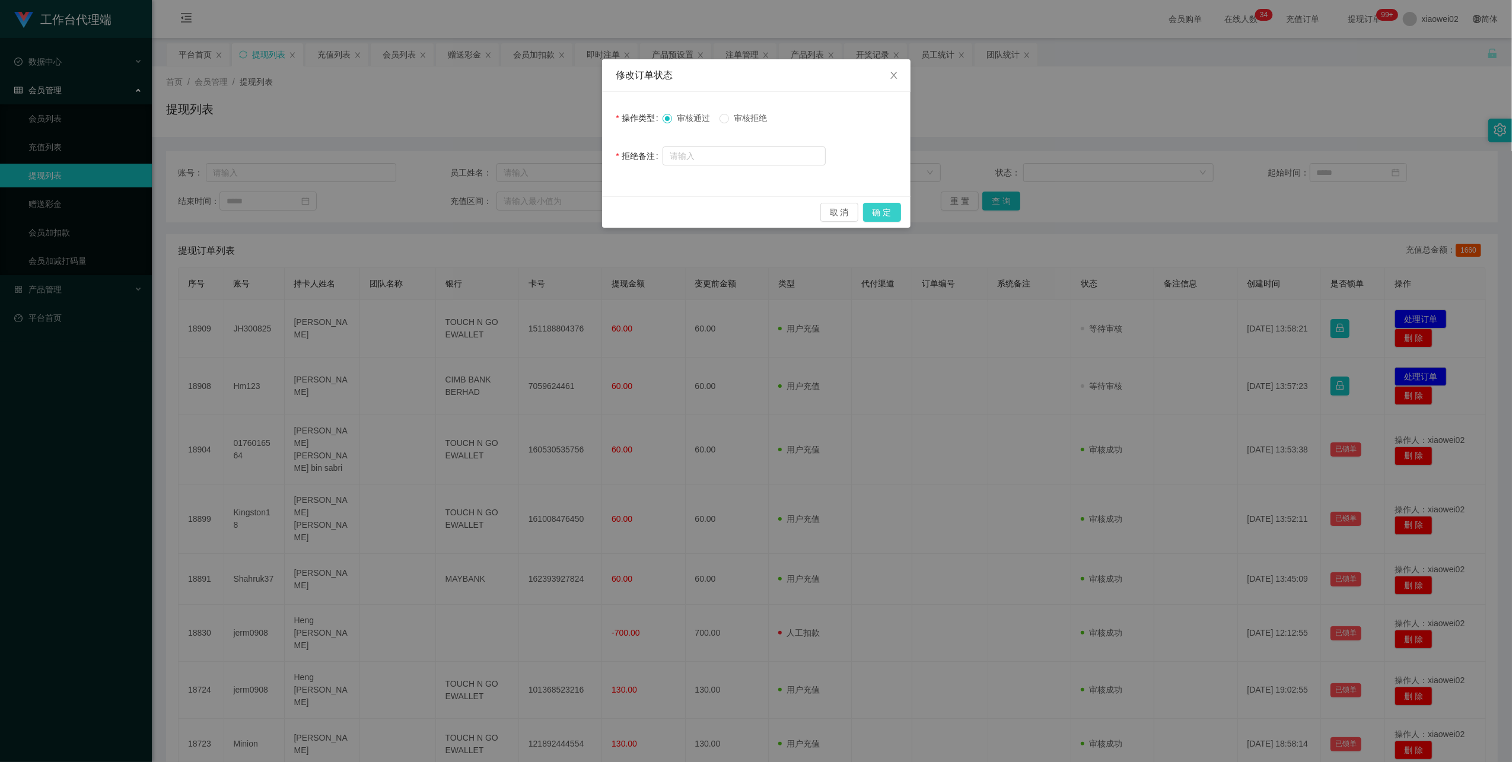
drag, startPoint x: 881, startPoint y: 212, endPoint x: 1380, endPoint y: 313, distance: 508.9
click at [883, 212] on button "确 定" at bounding box center [882, 212] width 38 height 19
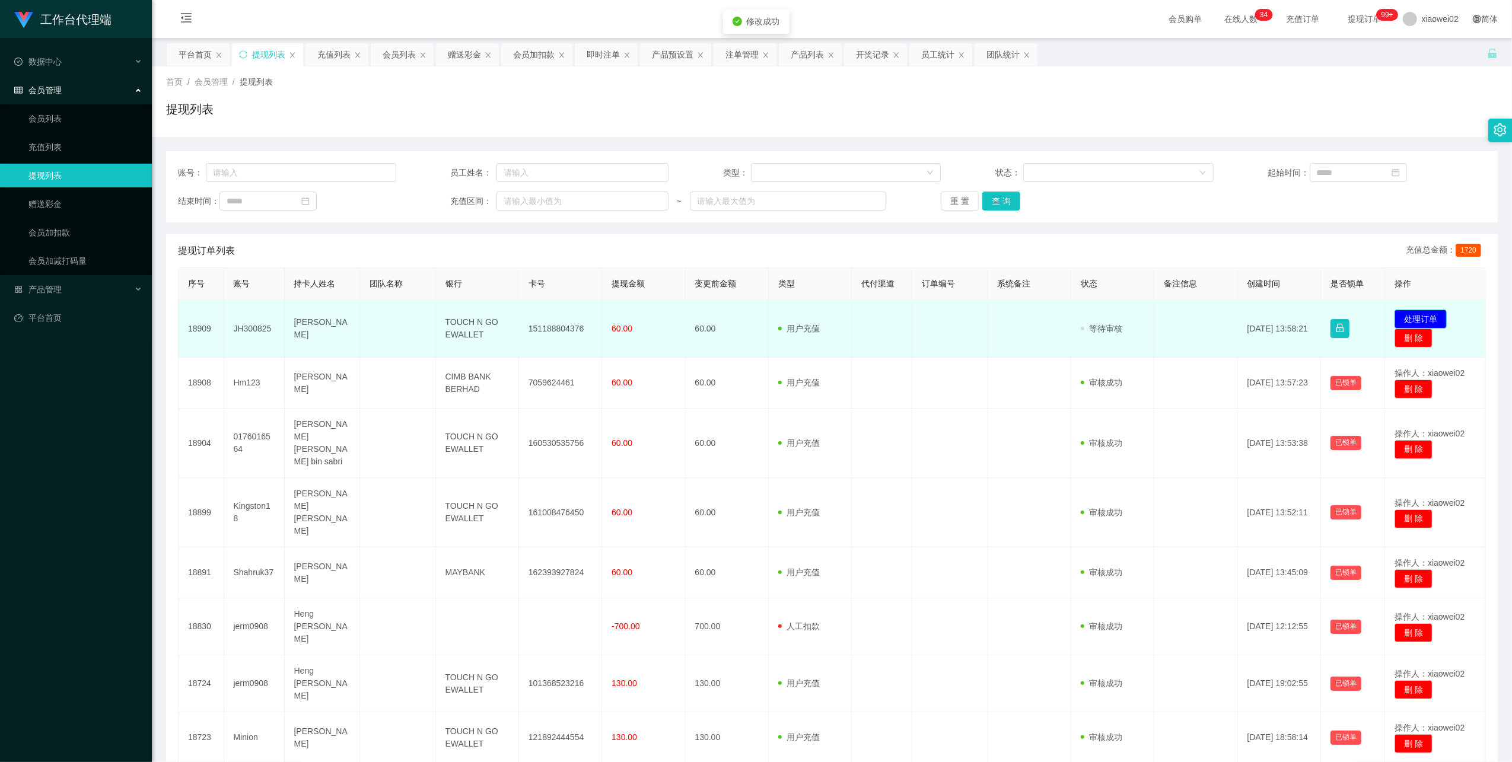
click at [1412, 321] on button "处理订单" at bounding box center [1420, 319] width 52 height 19
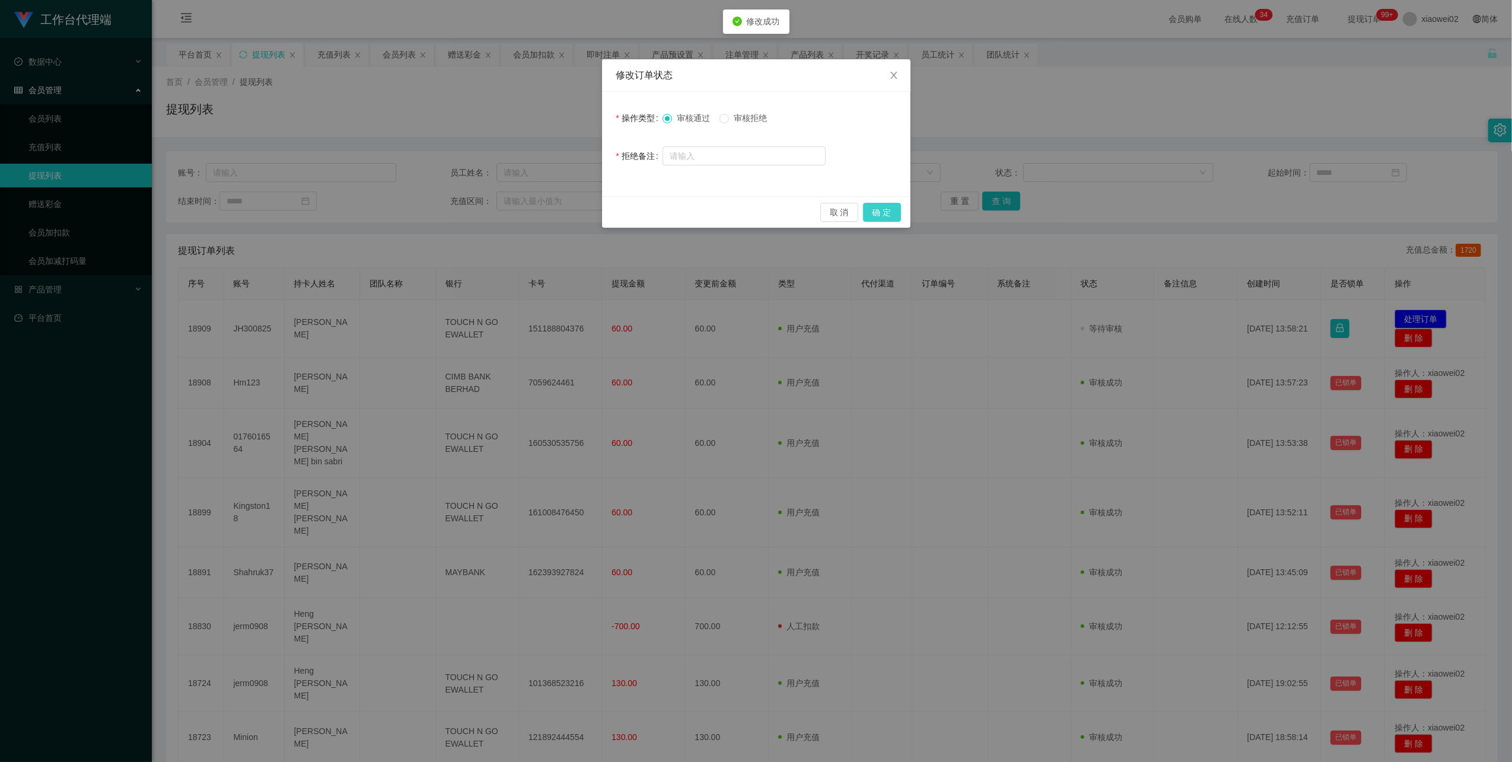
click at [883, 212] on button "确 定" at bounding box center [882, 212] width 38 height 19
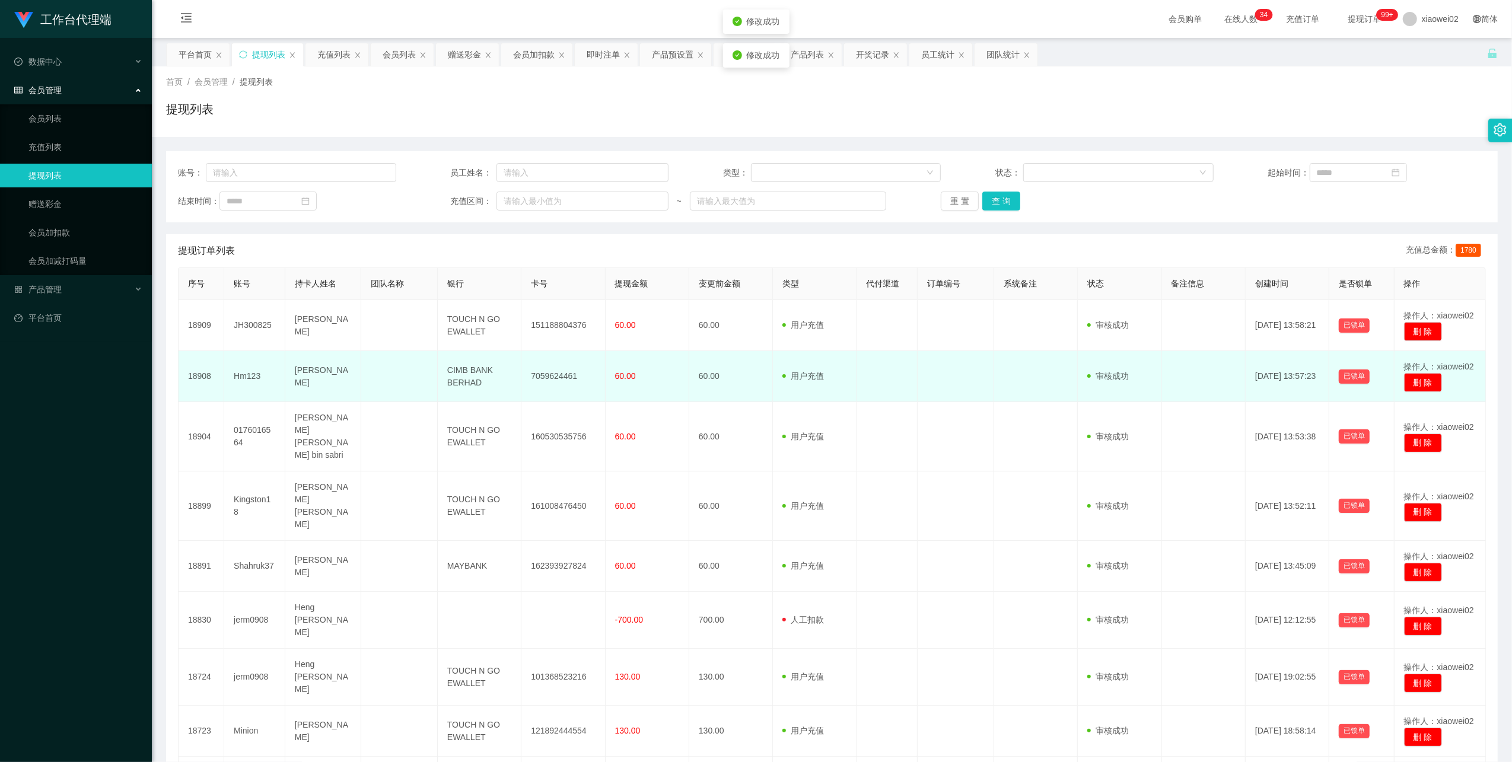
click at [541, 373] on td "7059624461" at bounding box center [563, 376] width 84 height 51
drag, startPoint x: 541, startPoint y: 373, endPoint x: 549, endPoint y: 372, distance: 7.7
click at [549, 372] on td "7059624461" at bounding box center [563, 376] width 84 height 51
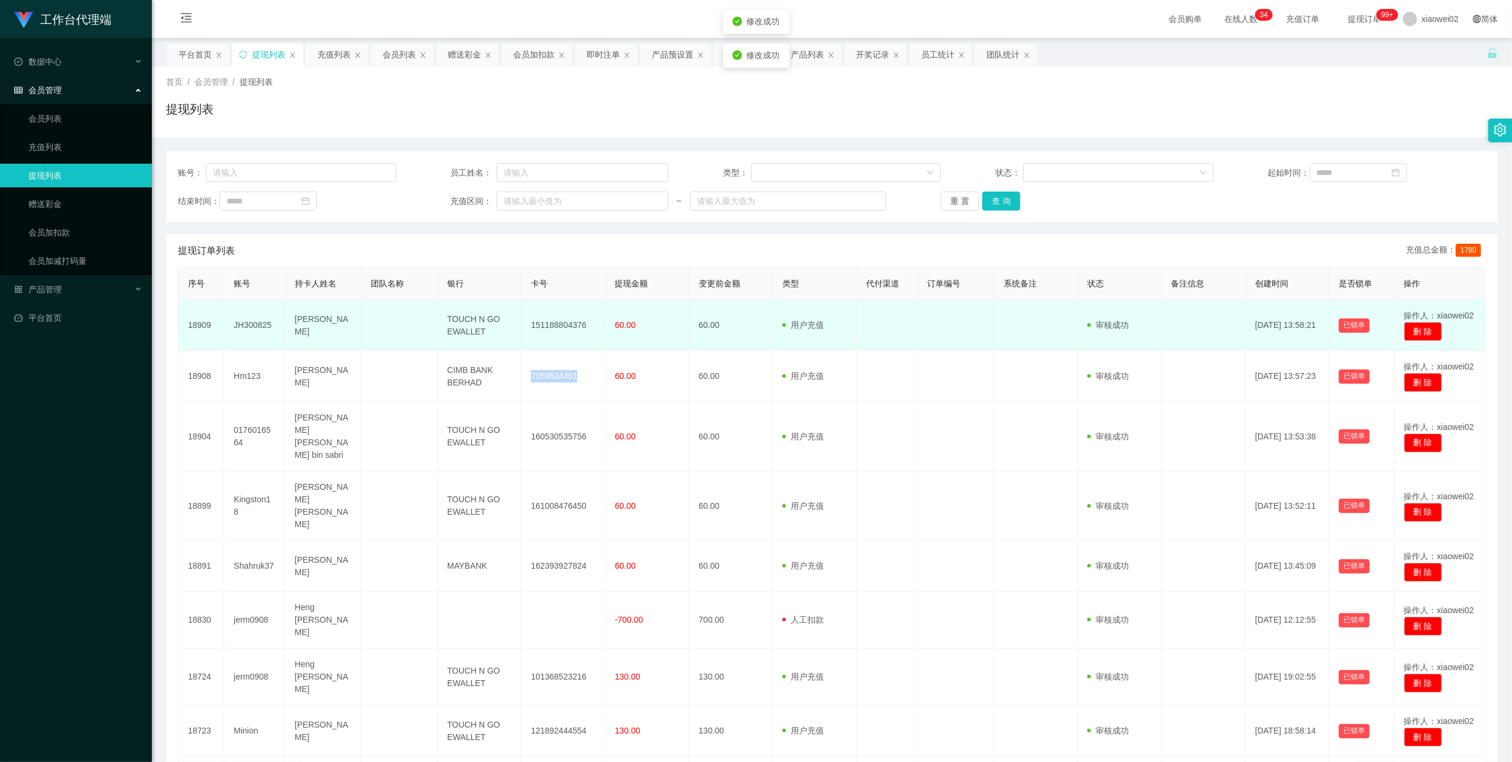
copy td "7059624461"
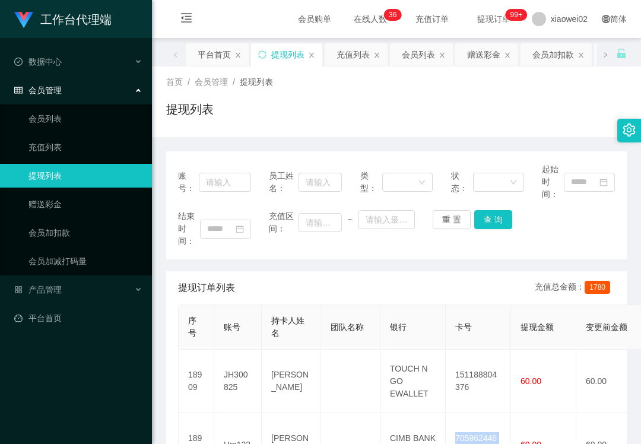
click at [482, 131] on div "首页 / 会员管理 / 提现列表 / 提现列表" at bounding box center [396, 101] width 489 height 71
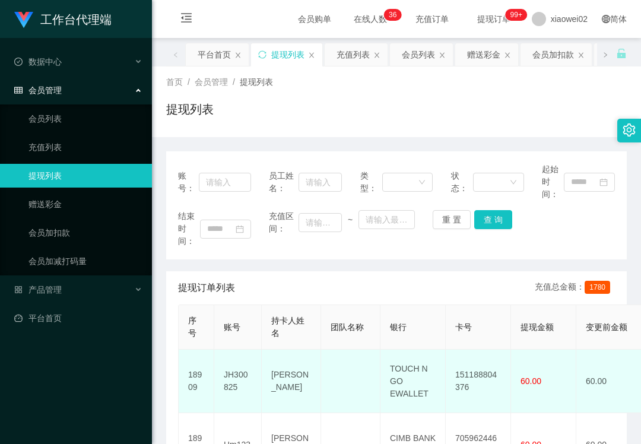
click at [486, 372] on td "151188804376" at bounding box center [477, 380] width 65 height 63
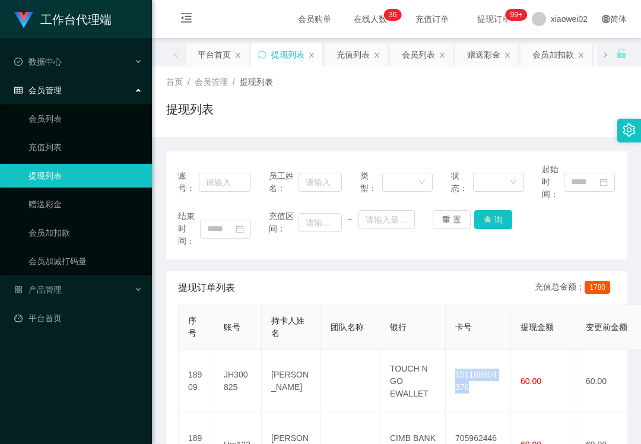
copy td "151188804376"
drag, startPoint x: 455, startPoint y: 103, endPoint x: 429, endPoint y: 5, distance: 101.3
click at [457, 103] on div "提现列表" at bounding box center [396, 113] width 460 height 27
click at [55, 285] on span "产品管理" at bounding box center [37, 289] width 47 height 9
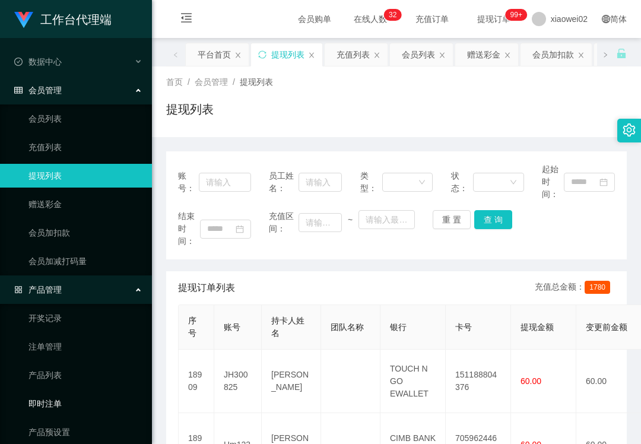
scroll to position [38, 0]
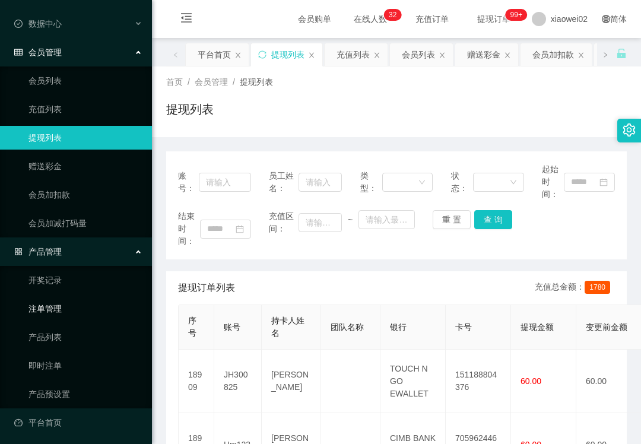
click at [74, 307] on link "注单管理" at bounding box center [85, 309] width 114 height 24
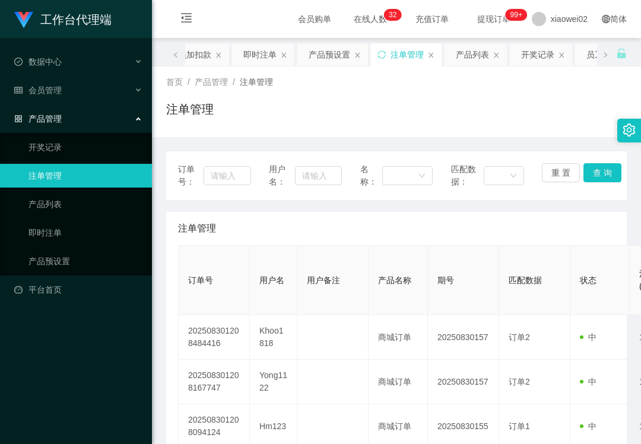
click at [327, 164] on div "用户名：" at bounding box center [305, 175] width 73 height 25
click at [318, 169] on input "text" at bounding box center [318, 175] width 46 height 19
paste input "Khoo1818"
type input "Khoo1818"
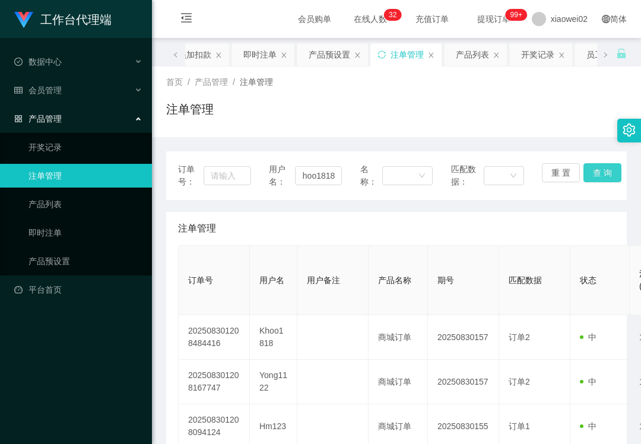
click at [597, 167] on button "查 询" at bounding box center [602, 172] width 38 height 19
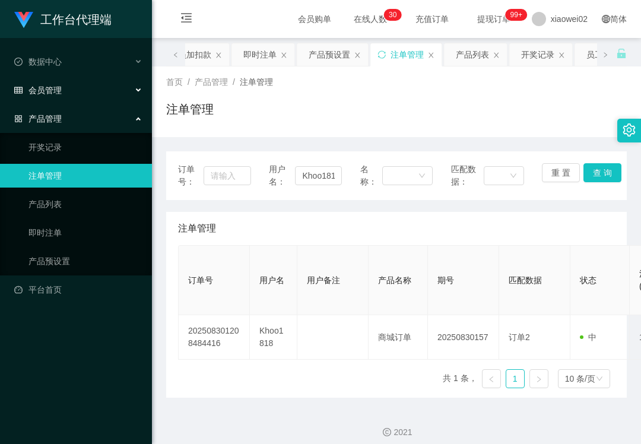
click at [51, 85] on span "会员管理" at bounding box center [37, 89] width 47 height 9
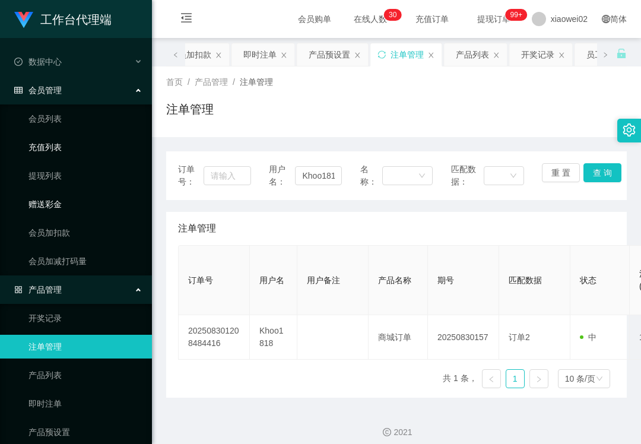
click at [74, 179] on link "提现列表" at bounding box center [85, 176] width 114 height 24
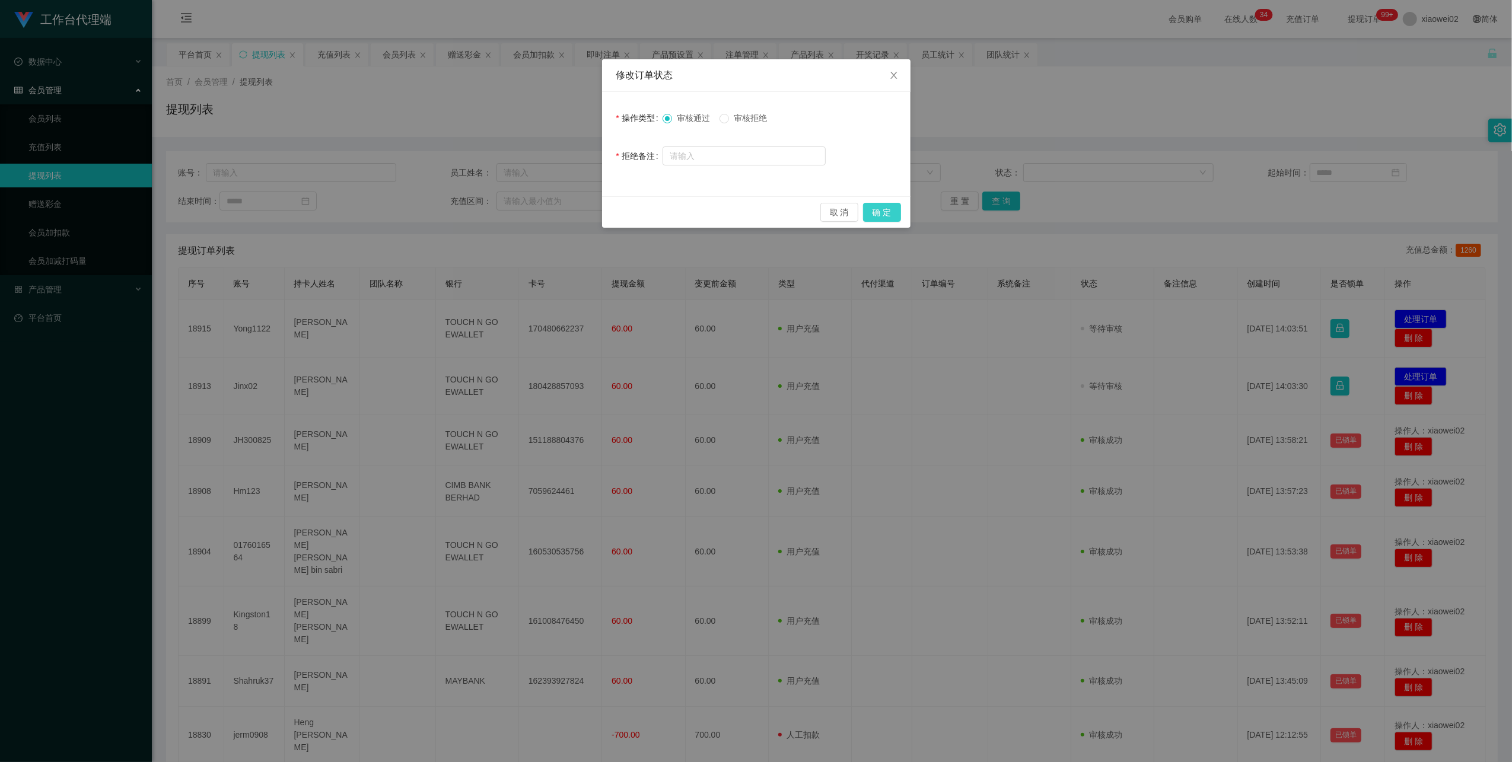
click at [875, 209] on button "确 定" at bounding box center [882, 212] width 38 height 19
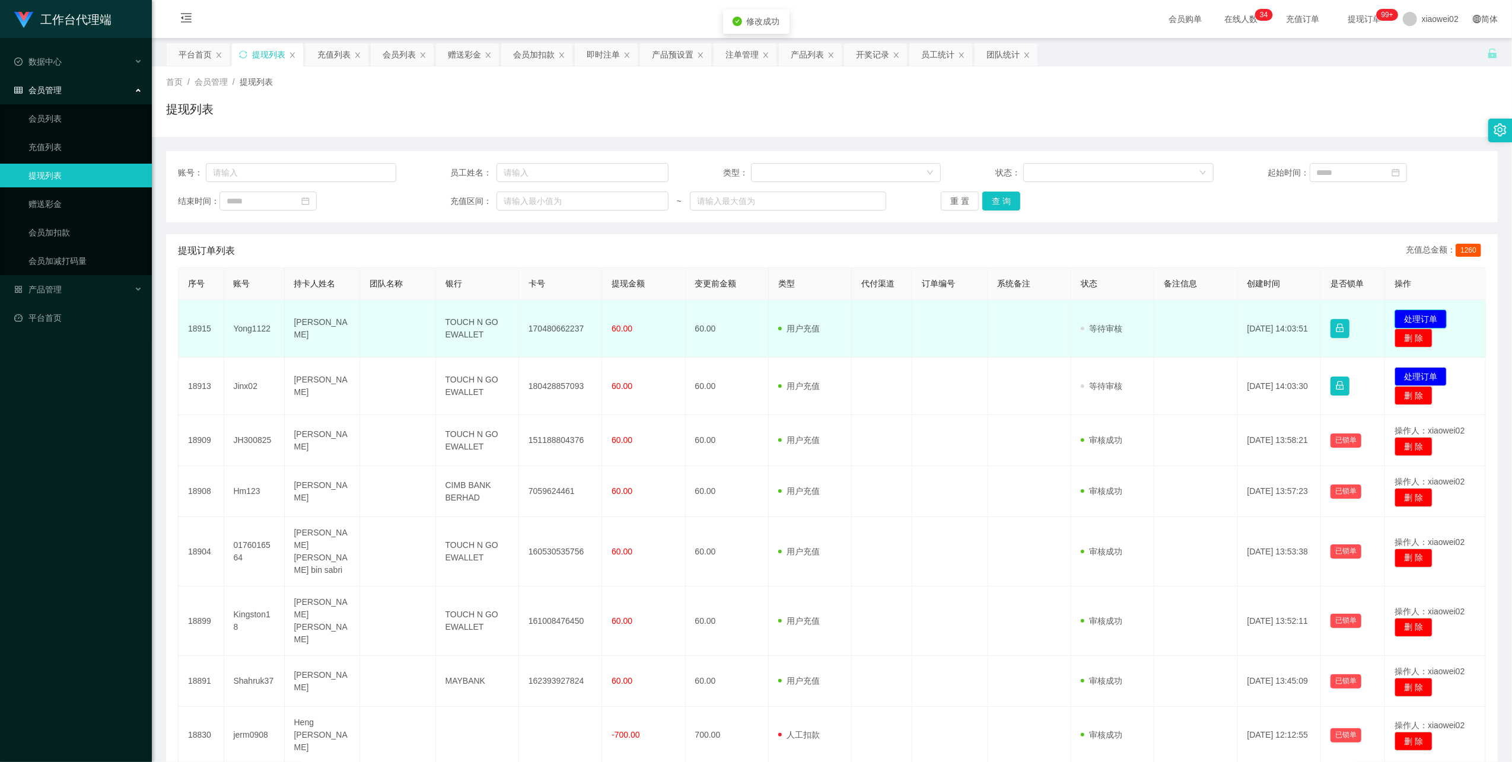
click at [1414, 317] on button "处理订单" at bounding box center [1420, 319] width 52 height 19
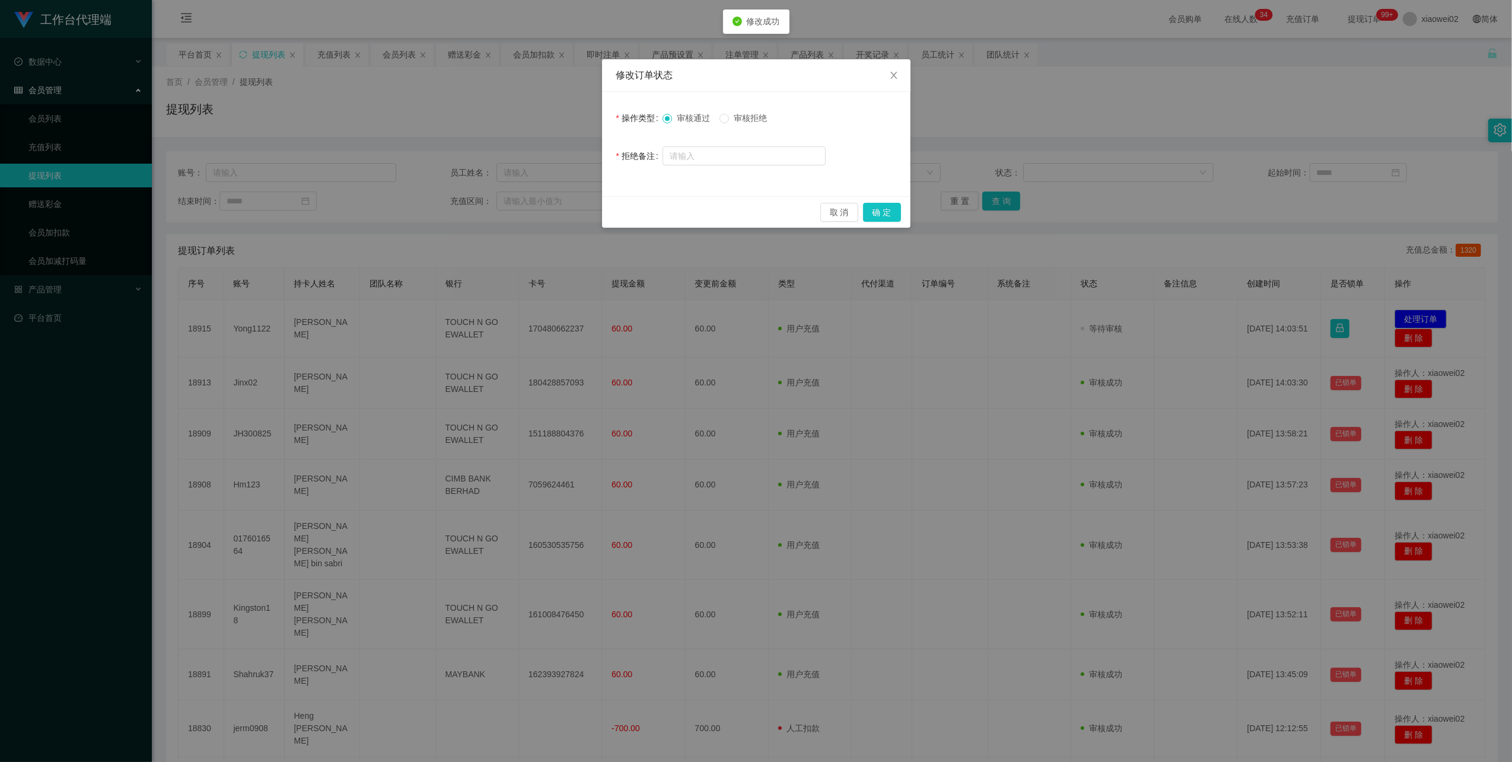
click at [874, 199] on div "取 消 确 定" at bounding box center [756, 211] width 308 height 31
click at [873, 208] on button "确 定" at bounding box center [882, 212] width 38 height 19
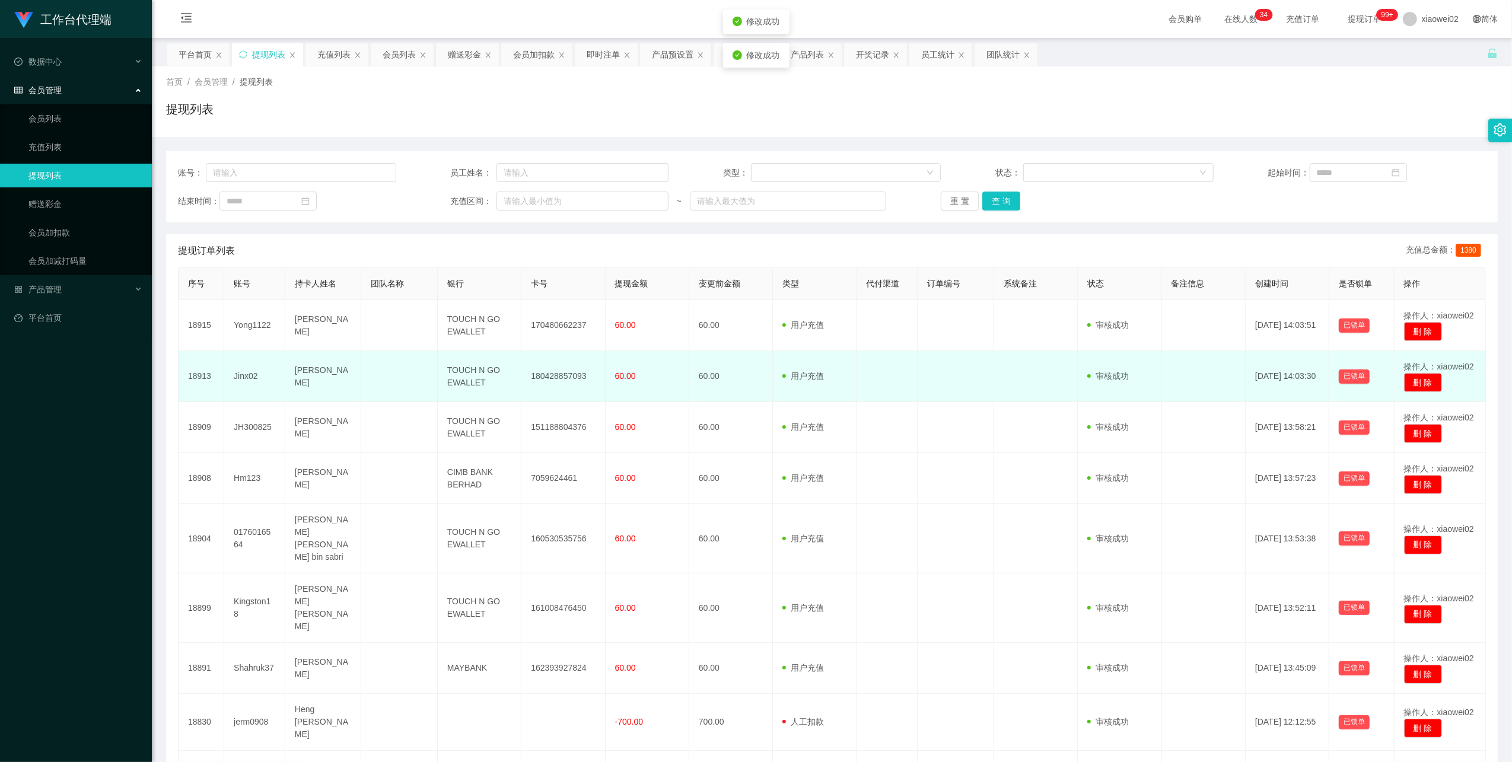
click at [560, 369] on td "180428857093" at bounding box center [563, 376] width 84 height 51
copy td "180428857093"
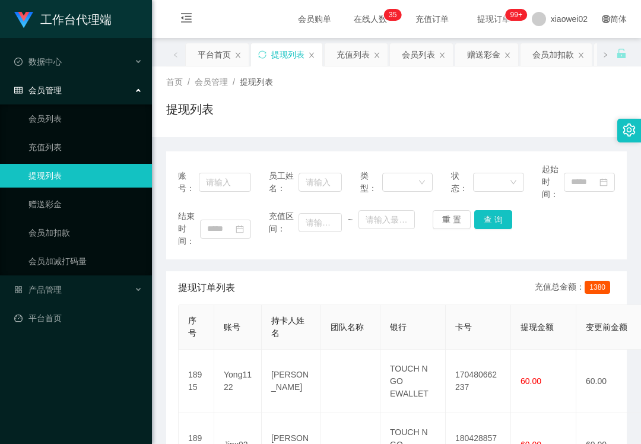
click at [553, 255] on div "账号： 员工姓名： 类型： 状态： 起始时间： 结束时间： 充值区间： ~ 重 置 查 询" at bounding box center [396, 205] width 460 height 108
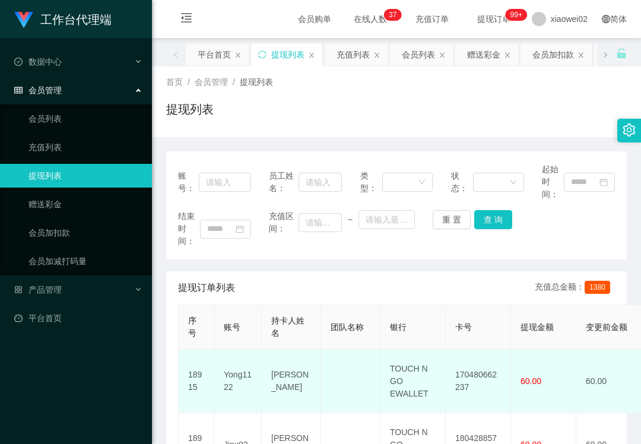
click at [467, 371] on td "170480662237" at bounding box center [477, 380] width 65 height 63
copy td "170480662237"
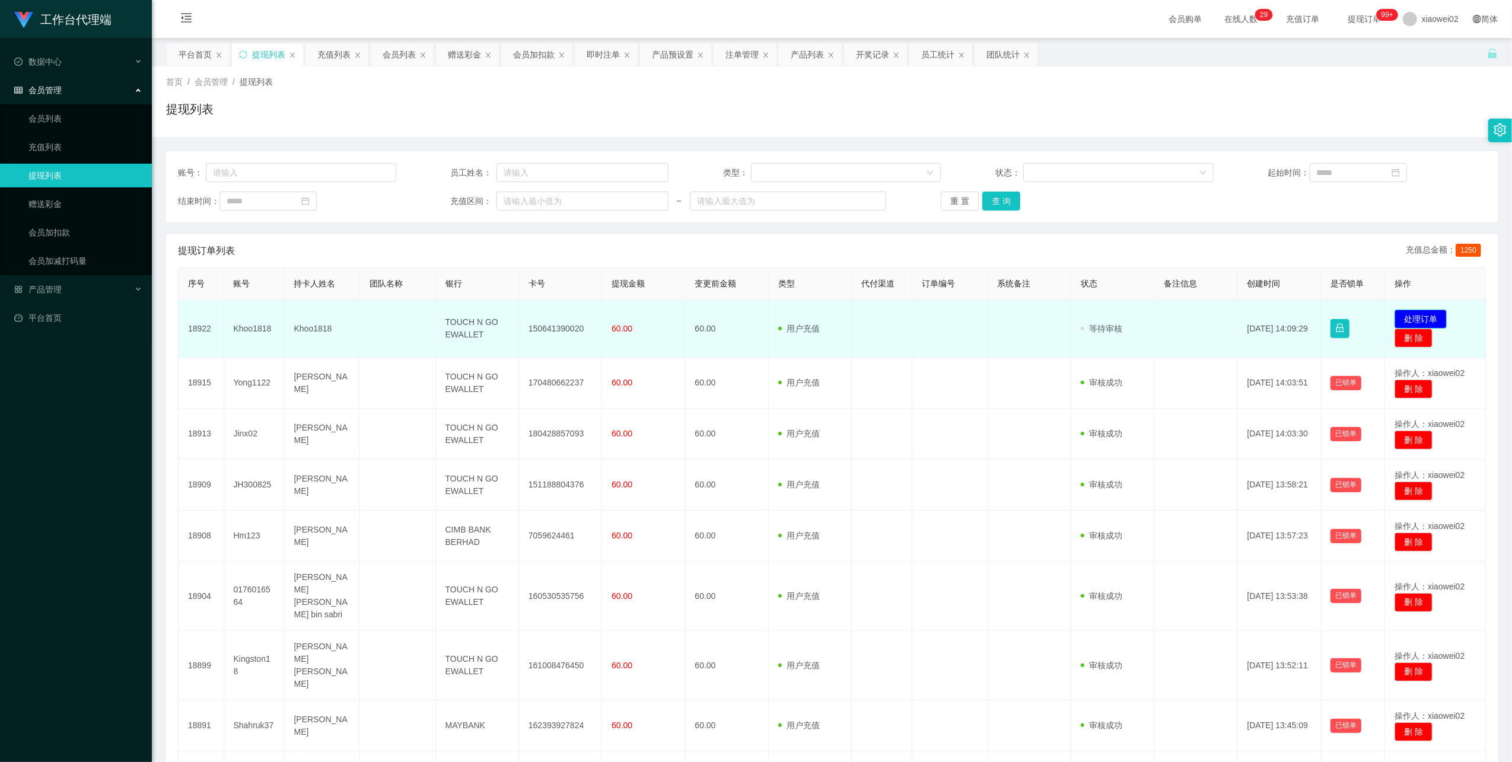
click at [1428, 318] on button "处理订单" at bounding box center [1420, 319] width 52 height 19
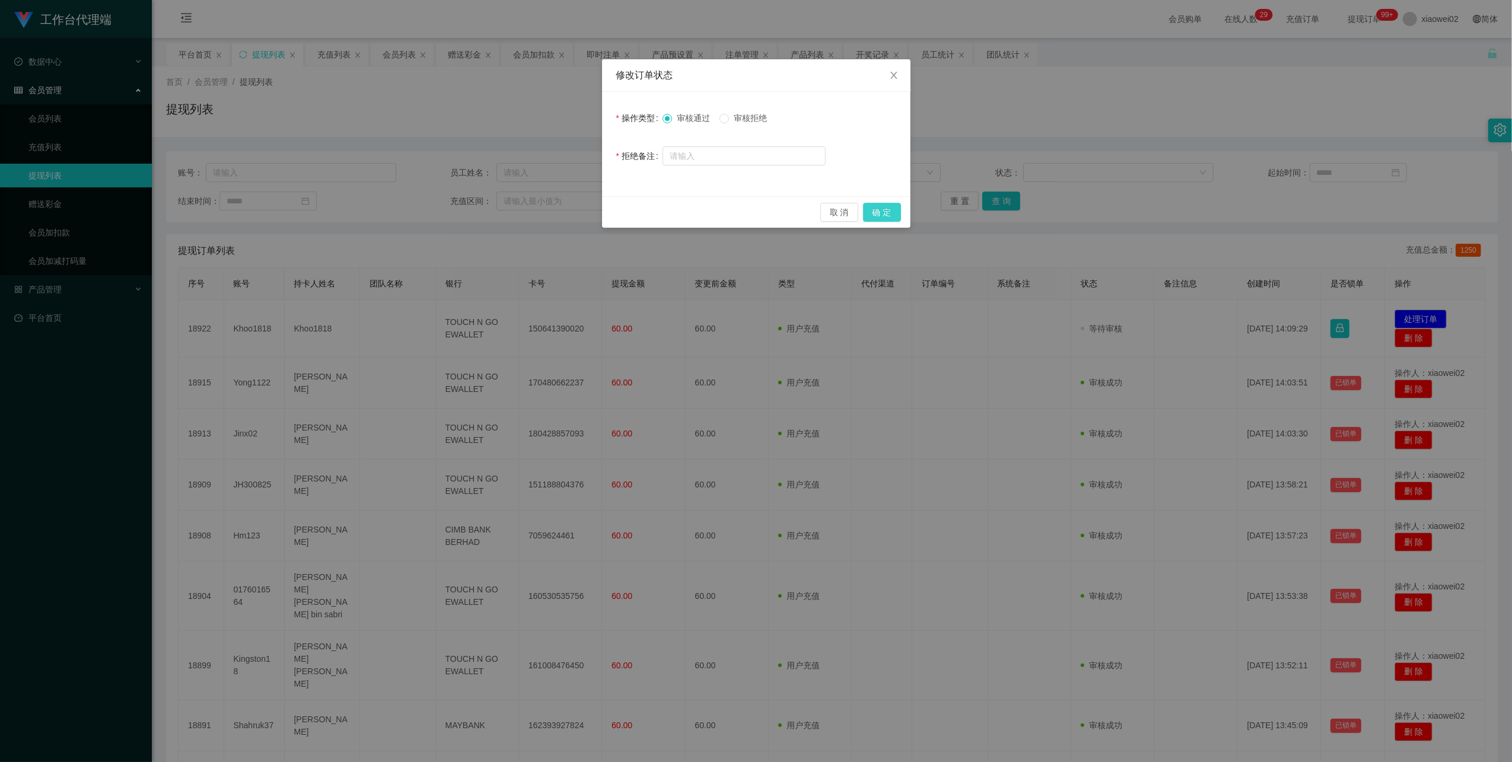
click at [886, 212] on button "确 定" at bounding box center [882, 212] width 38 height 19
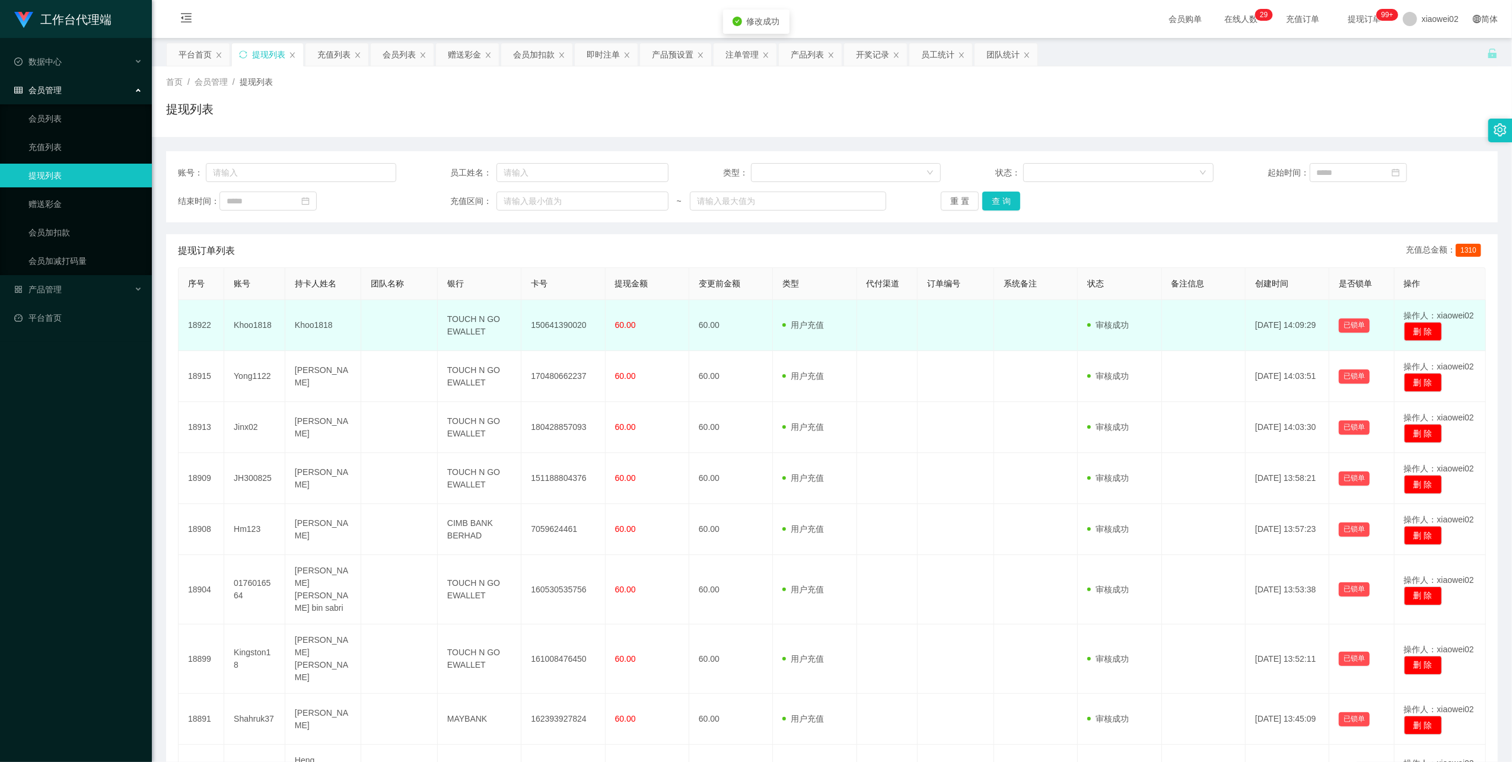
click at [568, 328] on td "150641390020" at bounding box center [563, 325] width 84 height 51
copy td "150641390020"
